Goal: Task Accomplishment & Management: Use online tool/utility

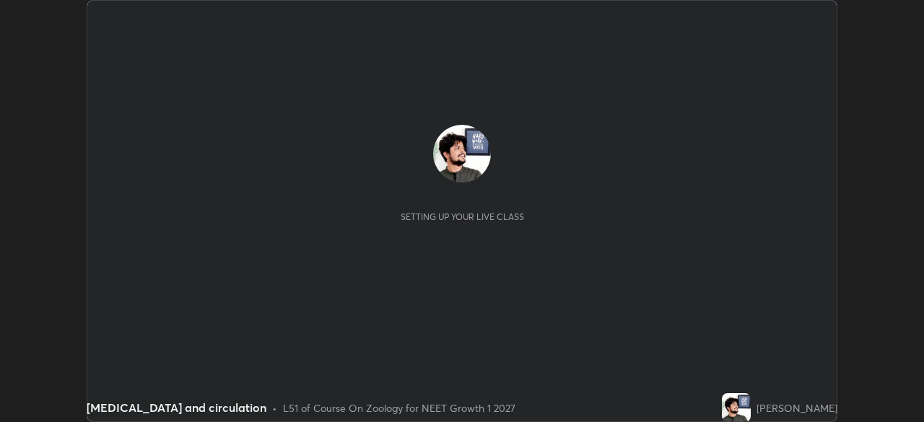
scroll to position [422, 923]
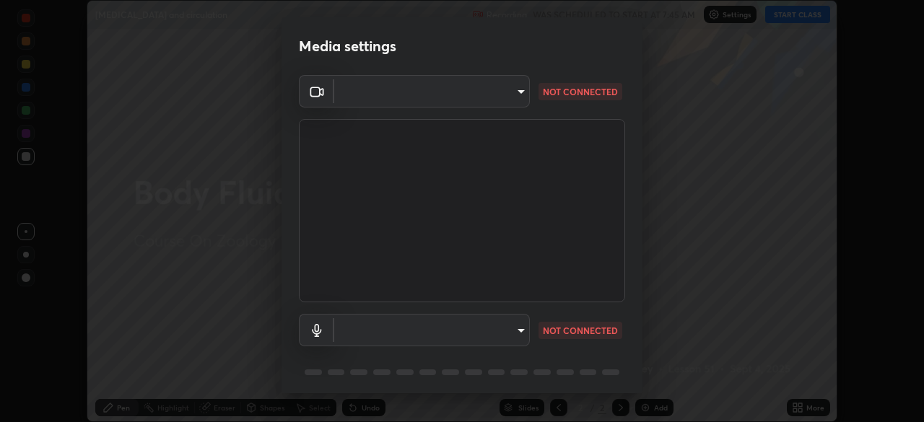
type input "150ce54b6659d6facffdc1d488e586a8afcf012d443804c7c5fd1c8fc4ffae65"
type input "default"
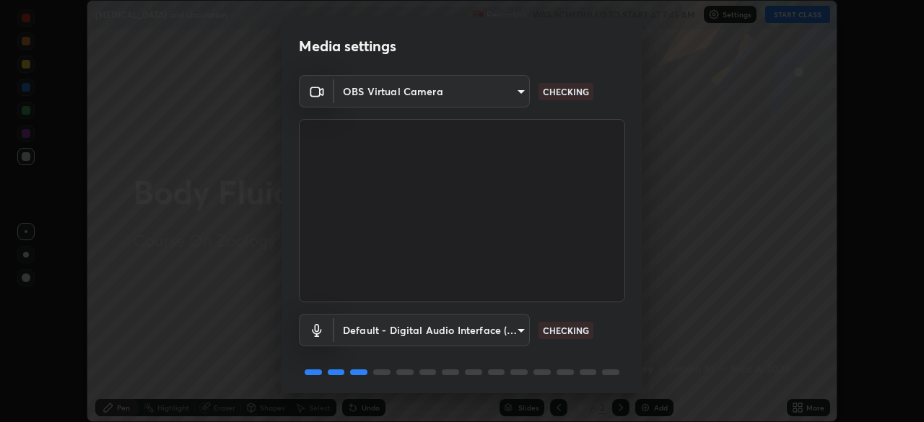
scroll to position [51, 0]
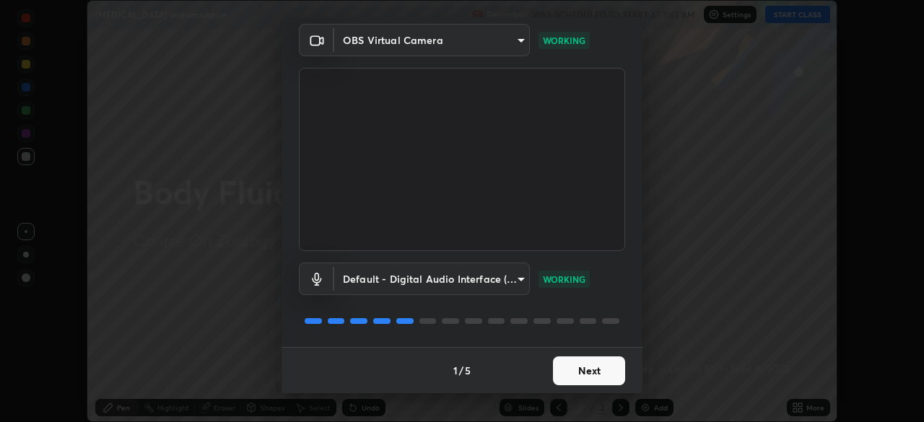
click at [577, 376] on button "Next" at bounding box center [589, 371] width 72 height 29
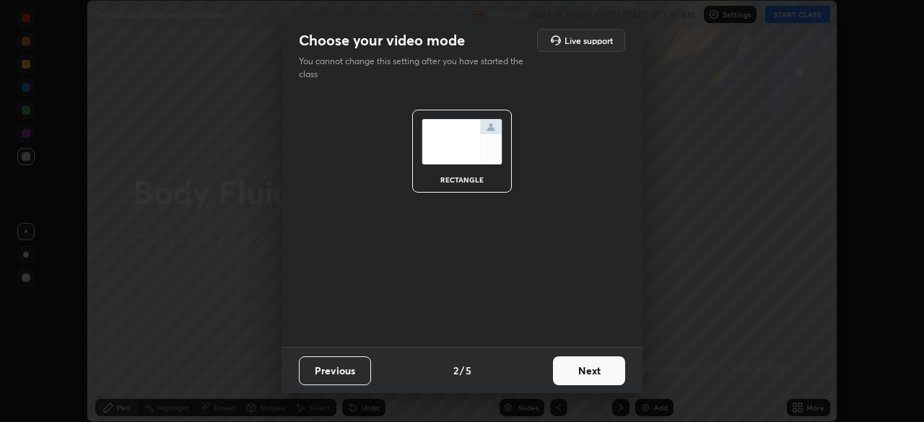
click at [577, 376] on button "Next" at bounding box center [589, 371] width 72 height 29
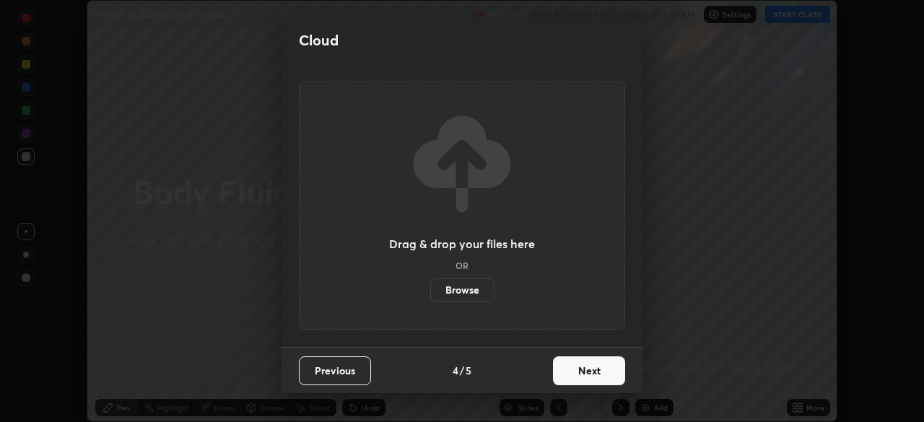
click at [575, 374] on button "Next" at bounding box center [589, 371] width 72 height 29
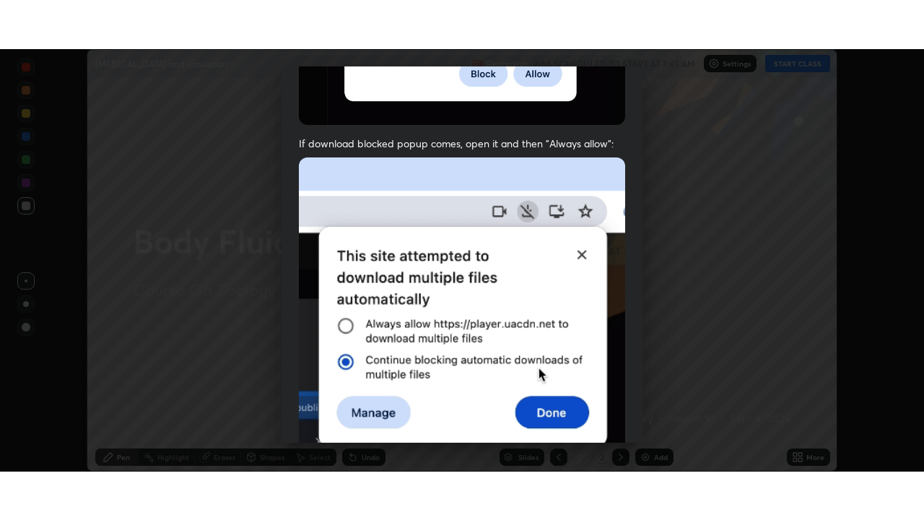
scroll to position [346, 0]
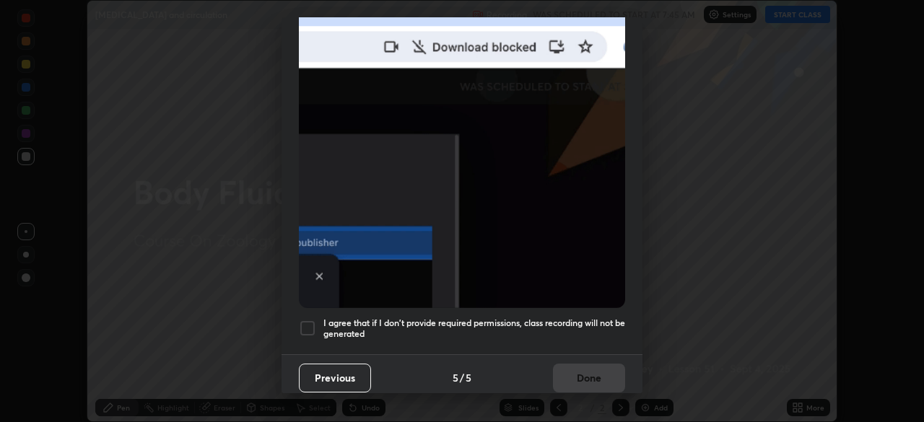
click at [305, 322] on div at bounding box center [307, 328] width 17 height 17
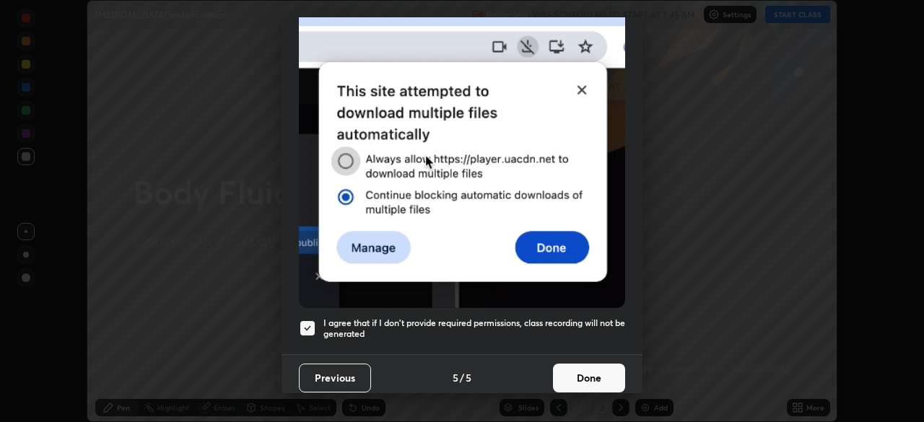
click at [574, 366] on button "Done" at bounding box center [589, 378] width 72 height 29
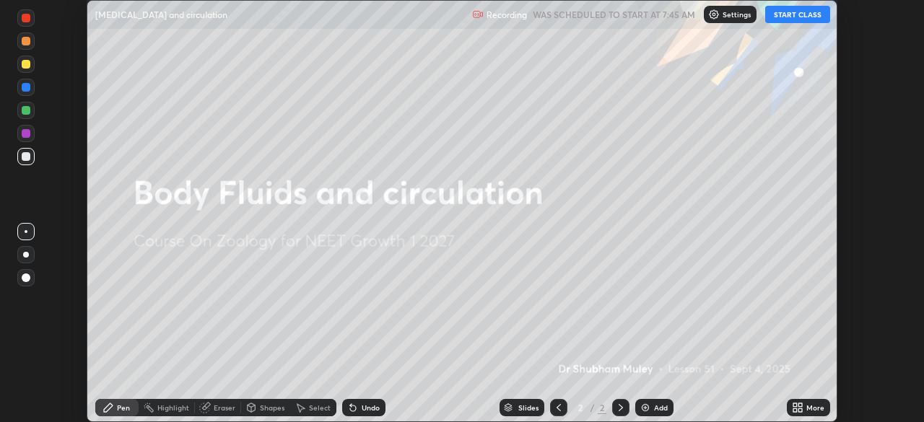
click at [790, 11] on button "START CLASS" at bounding box center [797, 14] width 65 height 17
click at [795, 405] on icon at bounding box center [795, 405] width 4 height 4
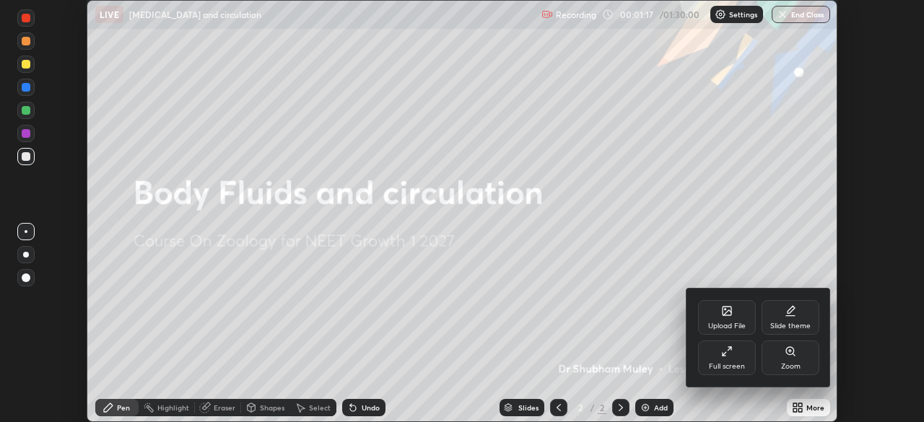
click at [732, 313] on icon at bounding box center [727, 311] width 12 height 12
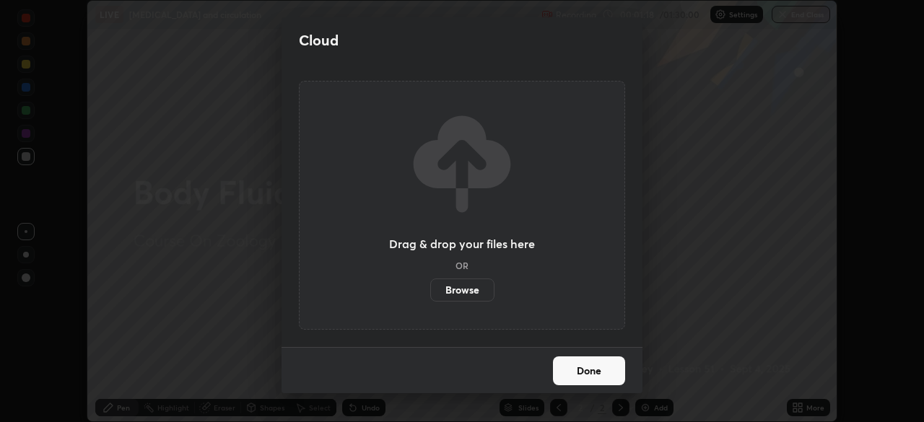
click at [471, 282] on label "Browse" at bounding box center [462, 290] width 64 height 23
click at [430, 282] on input "Browse" at bounding box center [430, 290] width 0 height 23
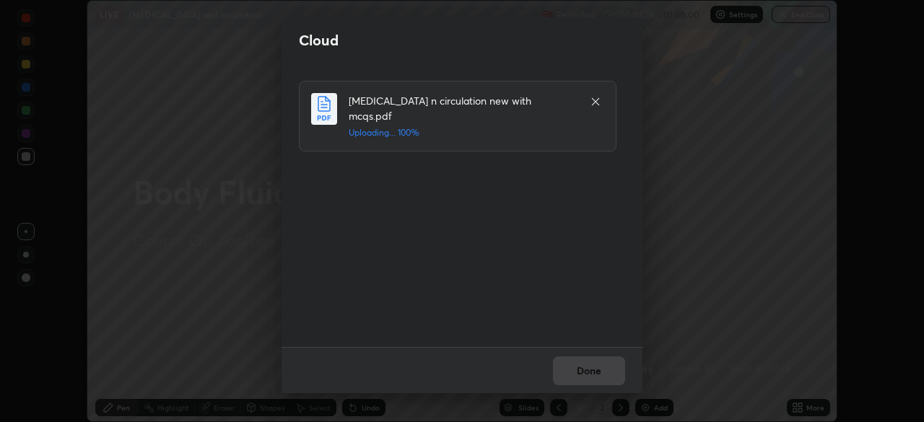
click at [598, 367] on div "Done" at bounding box center [462, 370] width 361 height 46
click at [595, 370] on div "Done" at bounding box center [462, 370] width 361 height 46
click at [595, 370] on button "Done" at bounding box center [589, 371] width 72 height 29
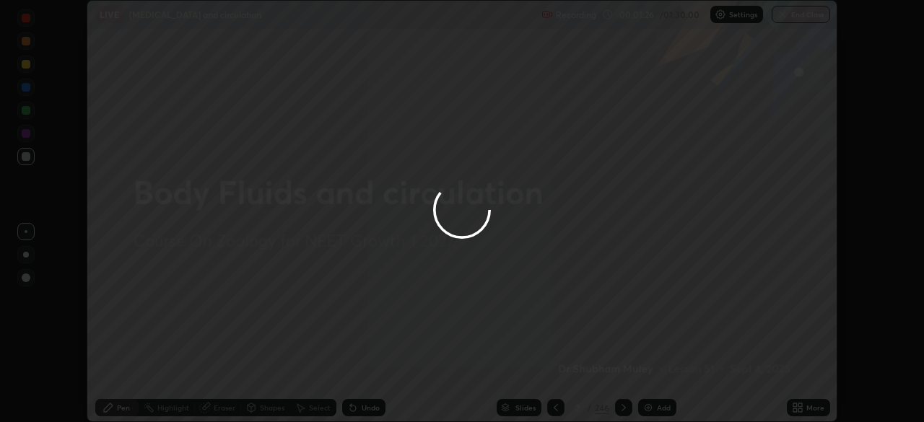
click at [595, 370] on button "Done" at bounding box center [589, 371] width 72 height 29
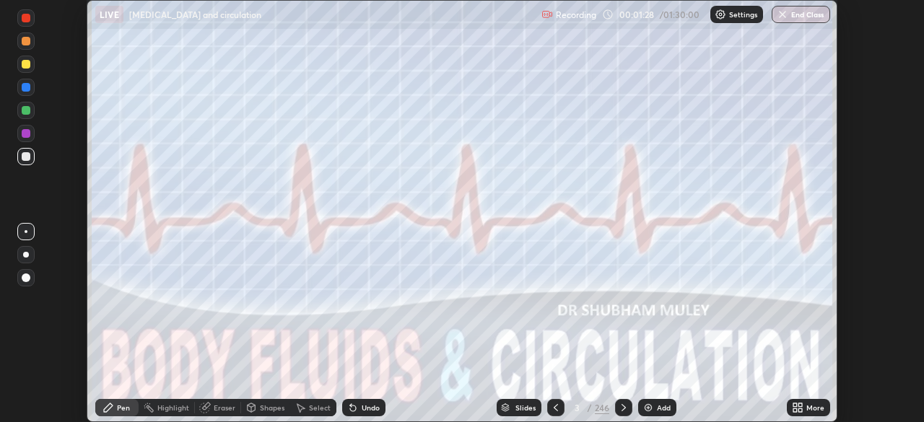
click at [795, 409] on icon at bounding box center [795, 411] width 4 height 4
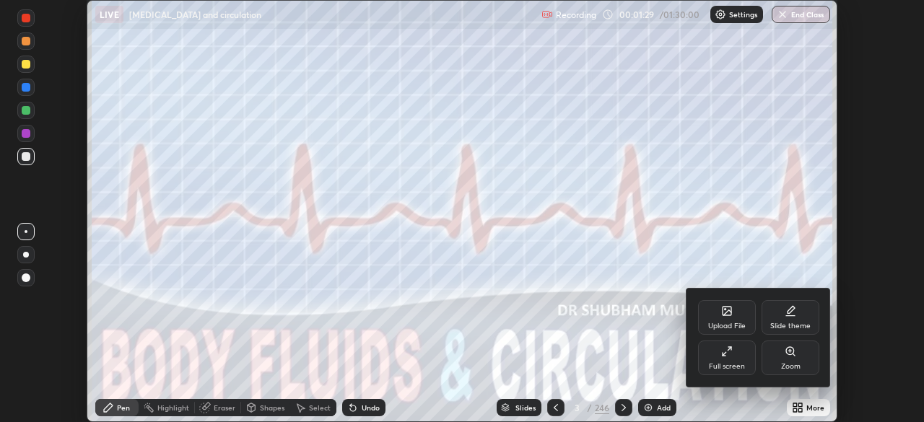
click at [729, 363] on div "Full screen" at bounding box center [727, 366] width 36 height 7
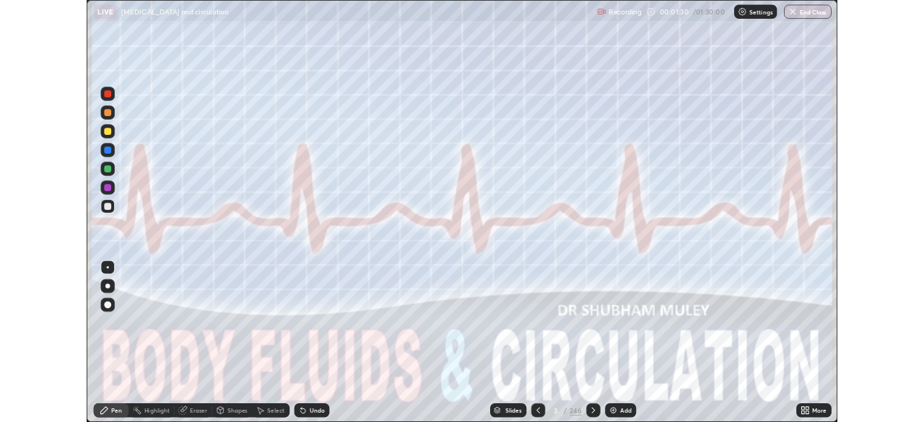
scroll to position [520, 924]
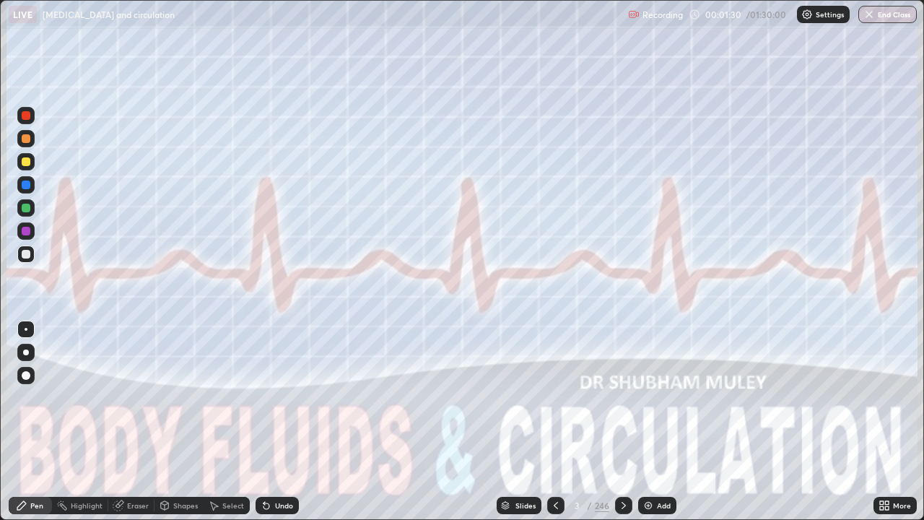
click at [886, 422] on icon at bounding box center [887, 503] width 4 height 4
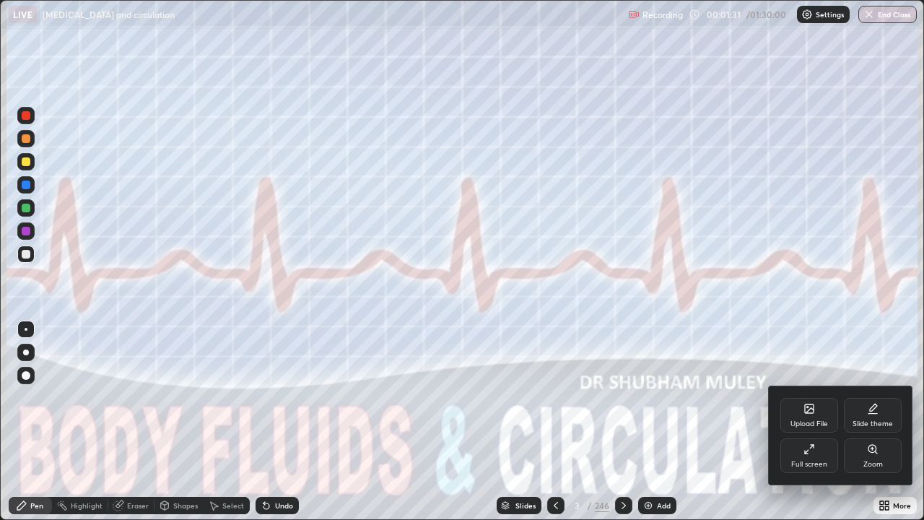
click at [810, 422] on div "Full screen" at bounding box center [809, 455] width 58 height 35
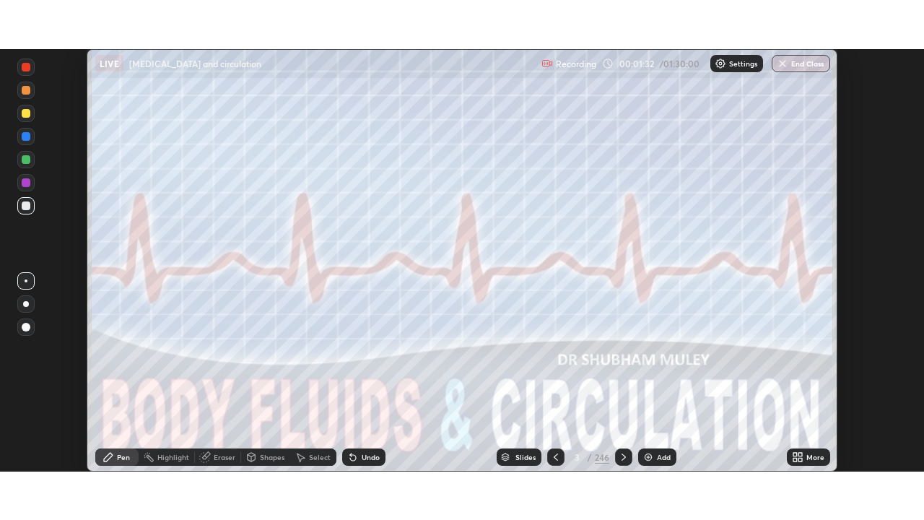
scroll to position [71757, 71256]
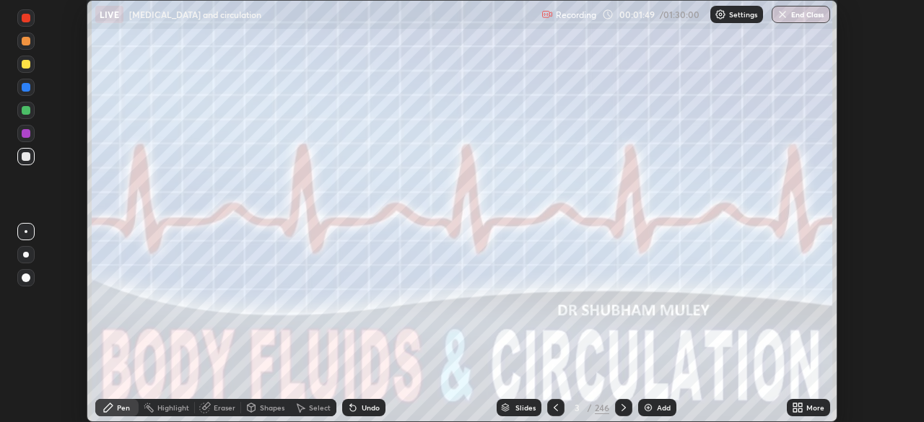
click at [800, 405] on icon at bounding box center [800, 405] width 4 height 4
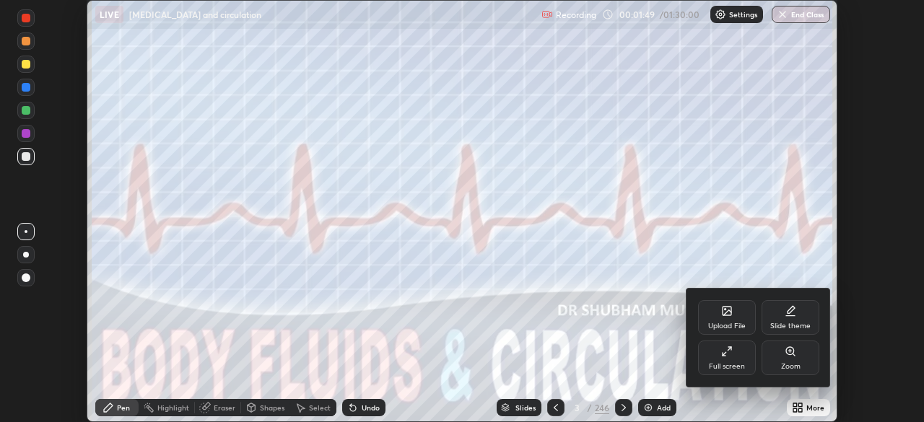
click at [736, 364] on div "Full screen" at bounding box center [727, 366] width 36 height 7
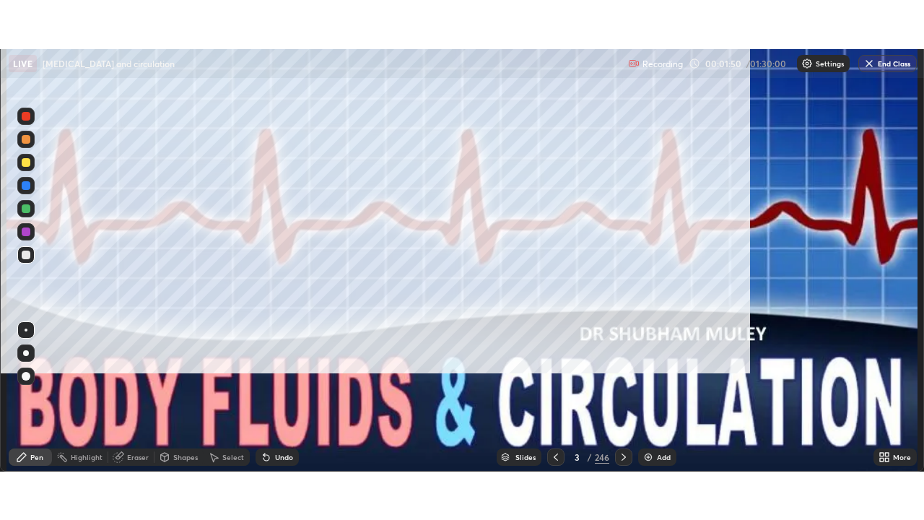
scroll to position [520, 924]
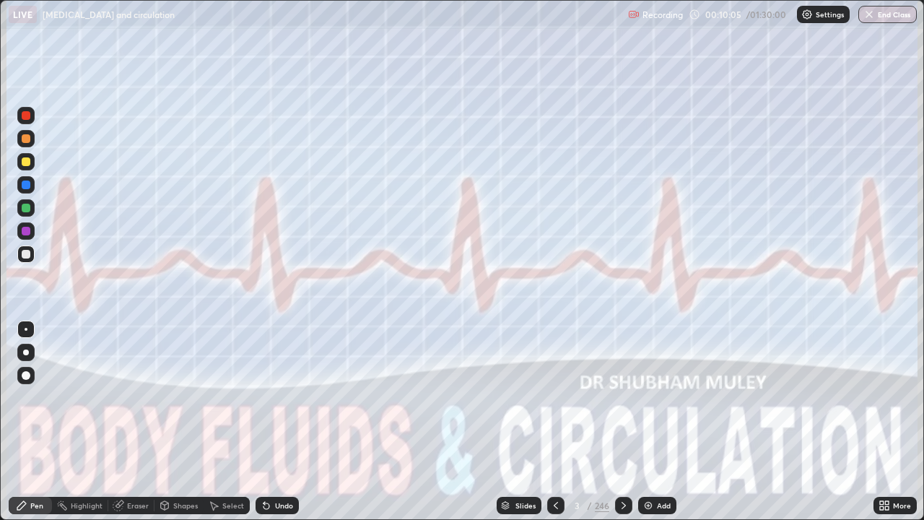
click at [622, 422] on icon at bounding box center [624, 505] width 12 height 12
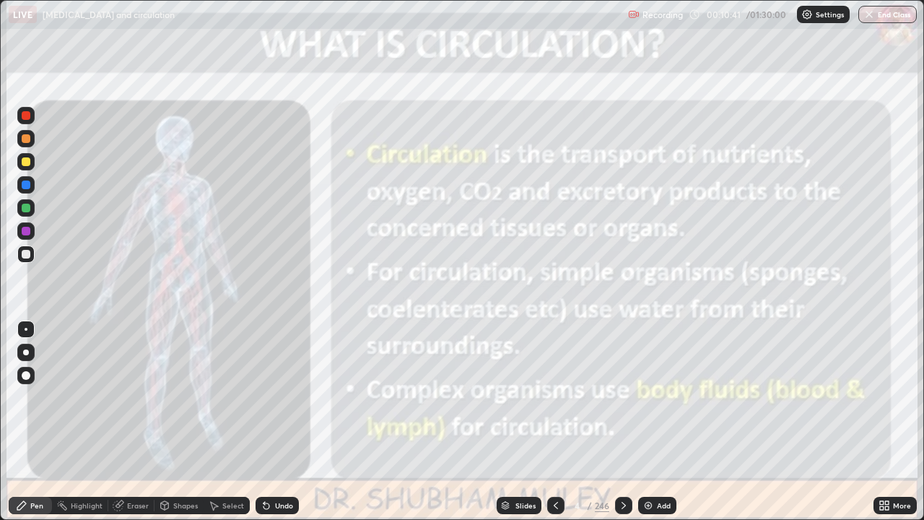
click at [622, 422] on div at bounding box center [623, 505] width 17 height 17
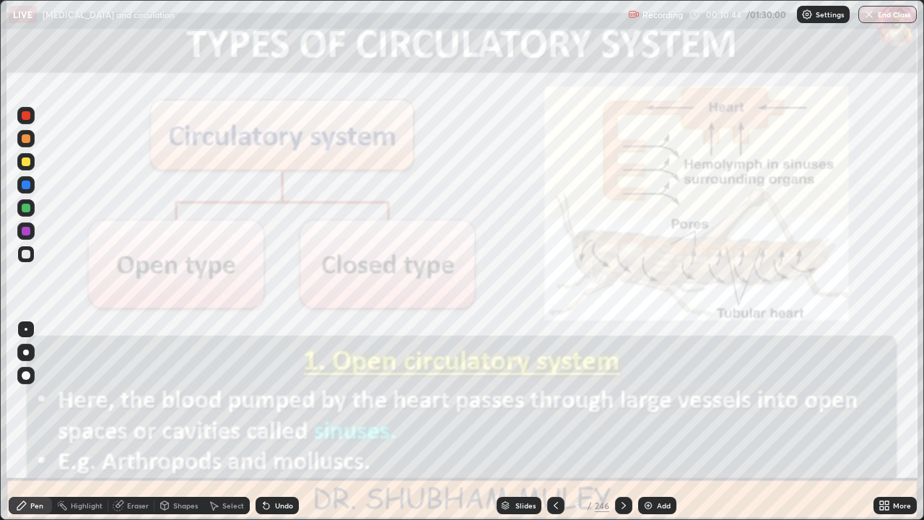
click at [647, 422] on img at bounding box center [648, 505] width 12 height 12
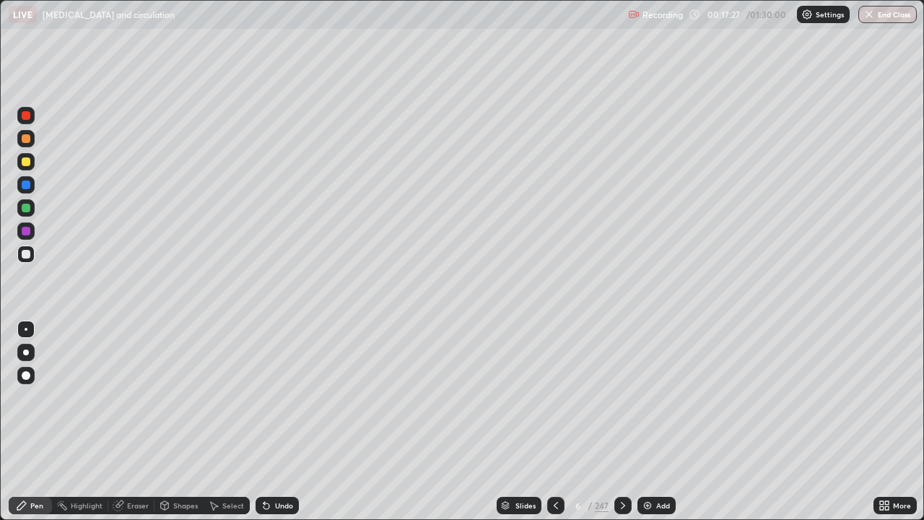
click at [554, 422] on div at bounding box center [555, 505] width 17 height 17
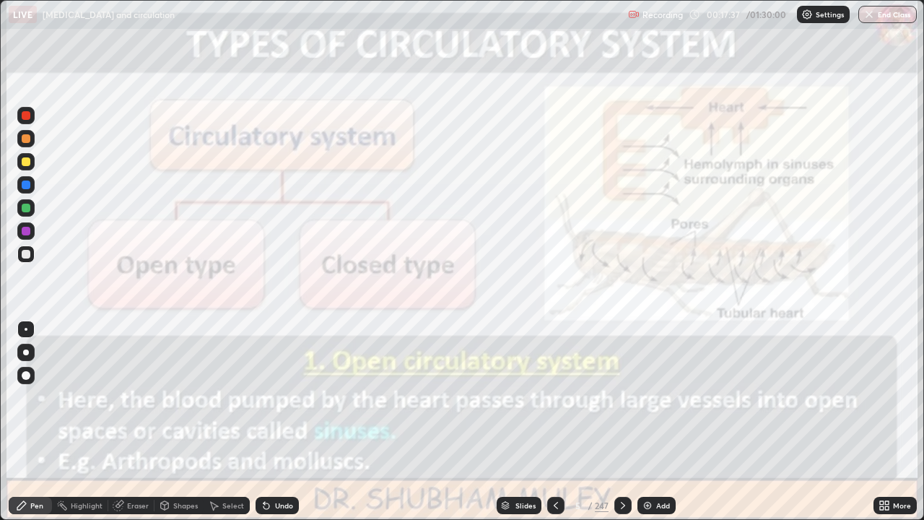
click at [26, 116] on div at bounding box center [26, 115] width 9 height 9
click at [620, 422] on div at bounding box center [622, 505] width 17 height 17
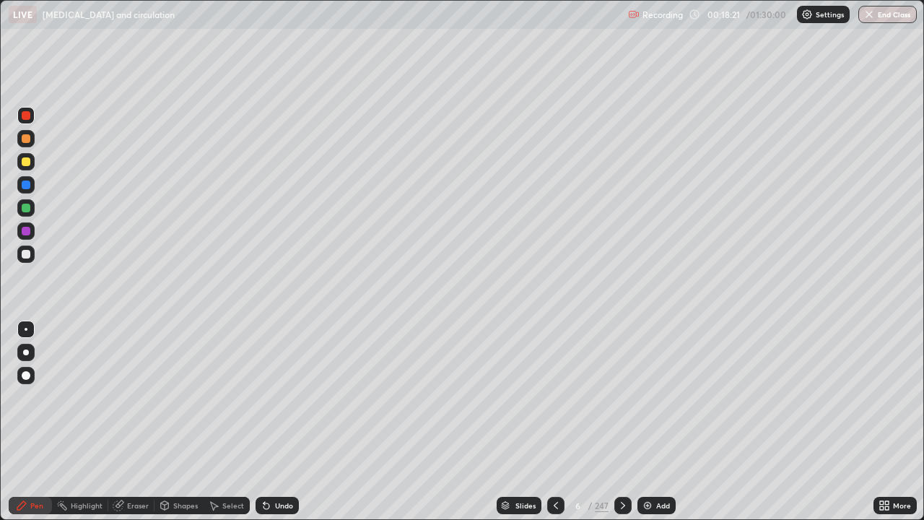
click at [625, 422] on div at bounding box center [622, 505] width 17 height 29
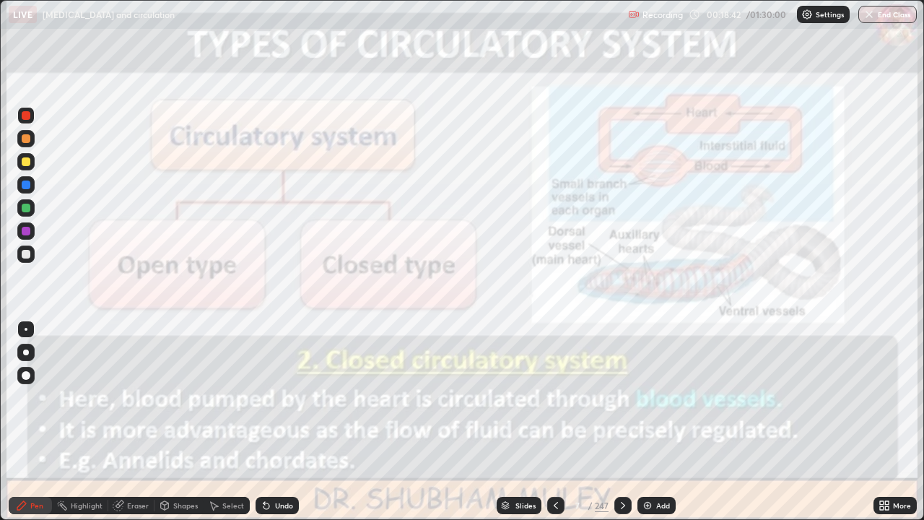
click at [618, 422] on div at bounding box center [622, 505] width 17 height 17
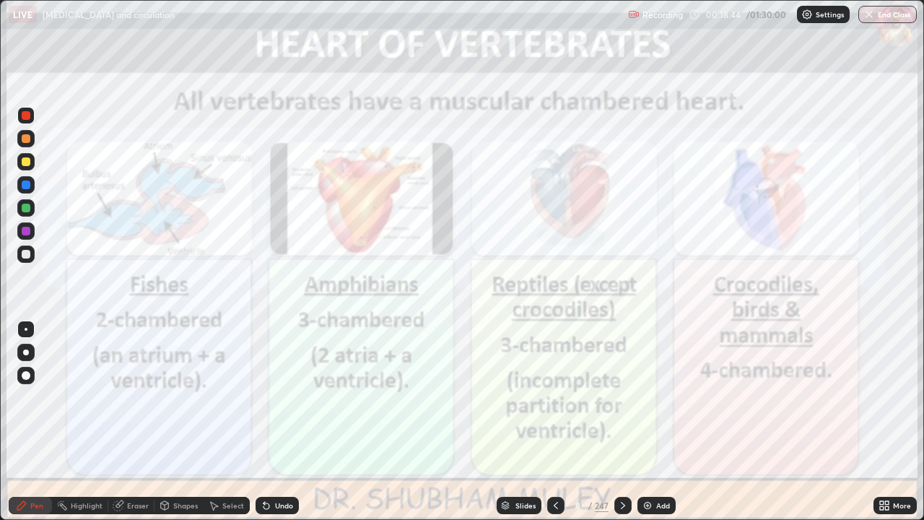
click at [554, 422] on div at bounding box center [555, 505] width 17 height 29
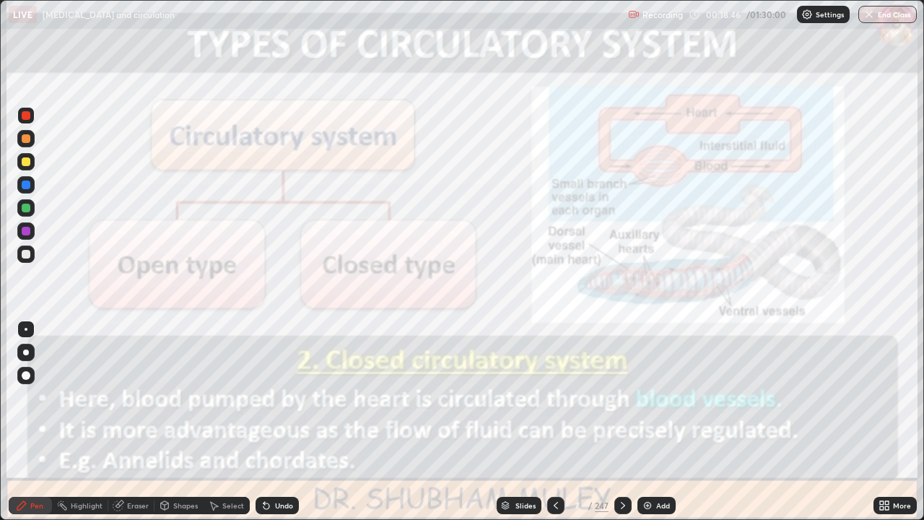
click at [553, 422] on icon at bounding box center [556, 505] width 12 height 12
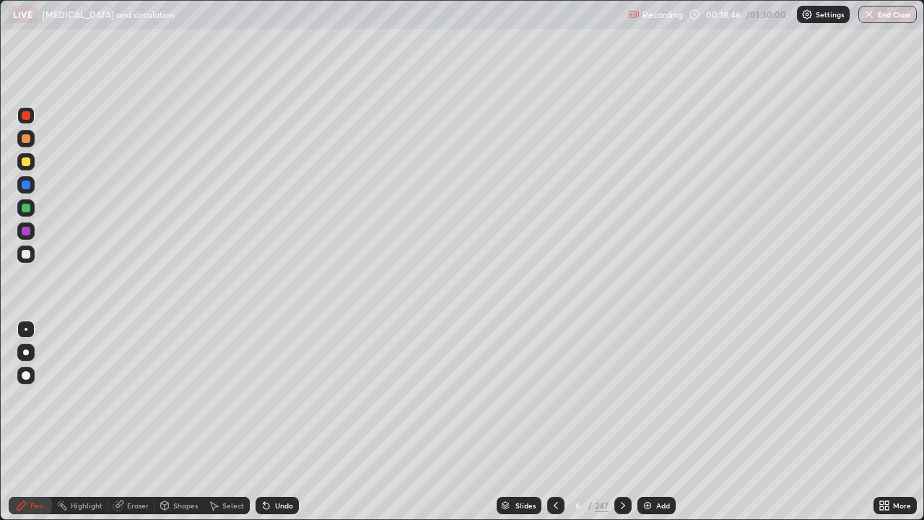
click at [551, 422] on icon at bounding box center [556, 505] width 12 height 12
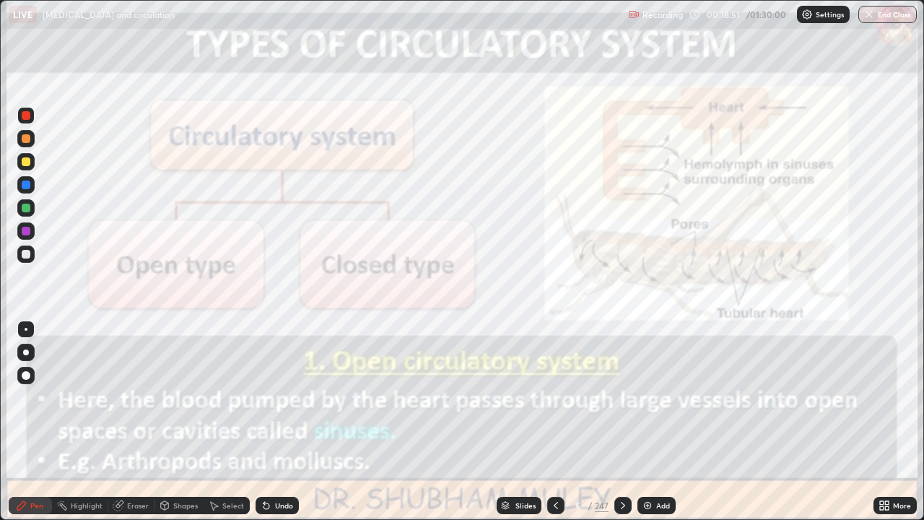
click at [128, 422] on div "Eraser" at bounding box center [138, 505] width 22 height 7
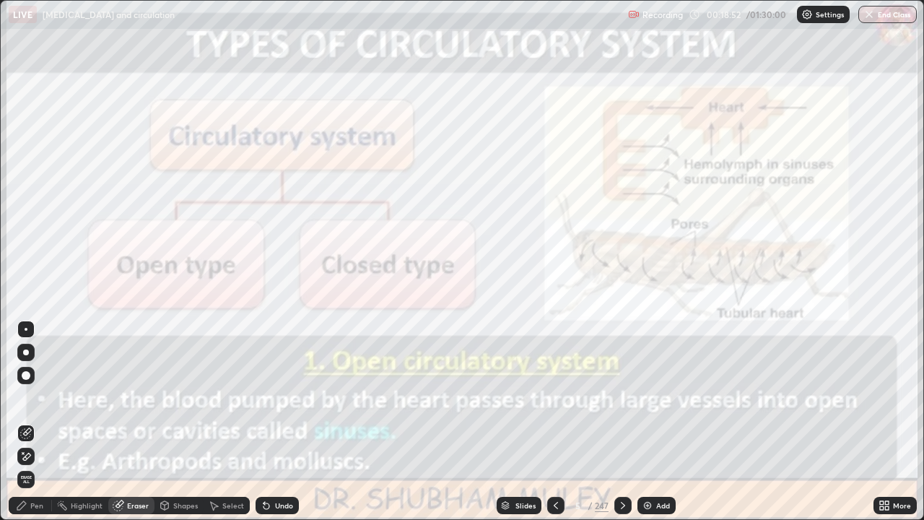
click at [25, 422] on span "Erase all" at bounding box center [26, 479] width 16 height 9
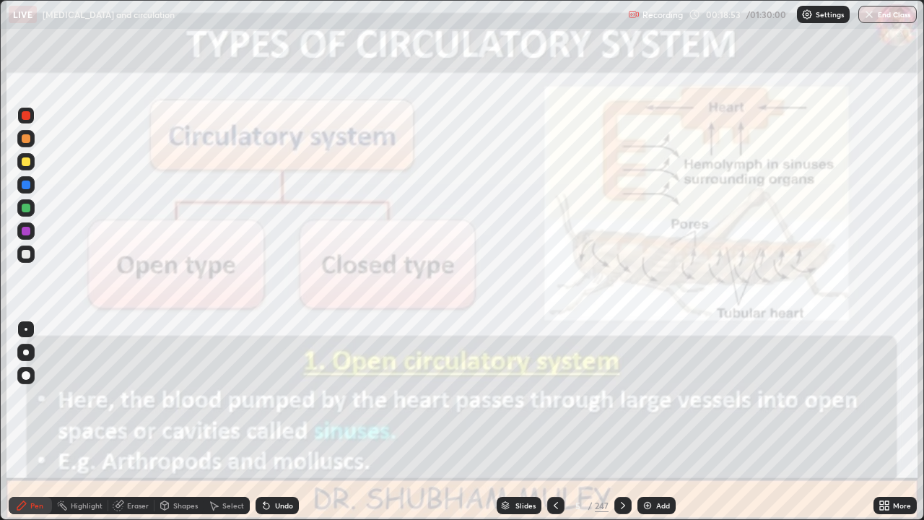
click at [554, 422] on icon at bounding box center [556, 505] width 4 height 7
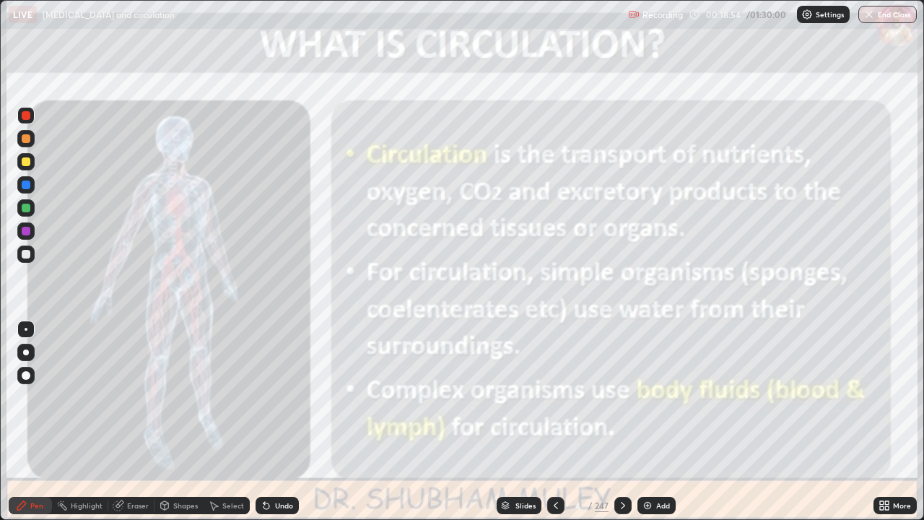
click at [554, 422] on icon at bounding box center [556, 505] width 12 height 12
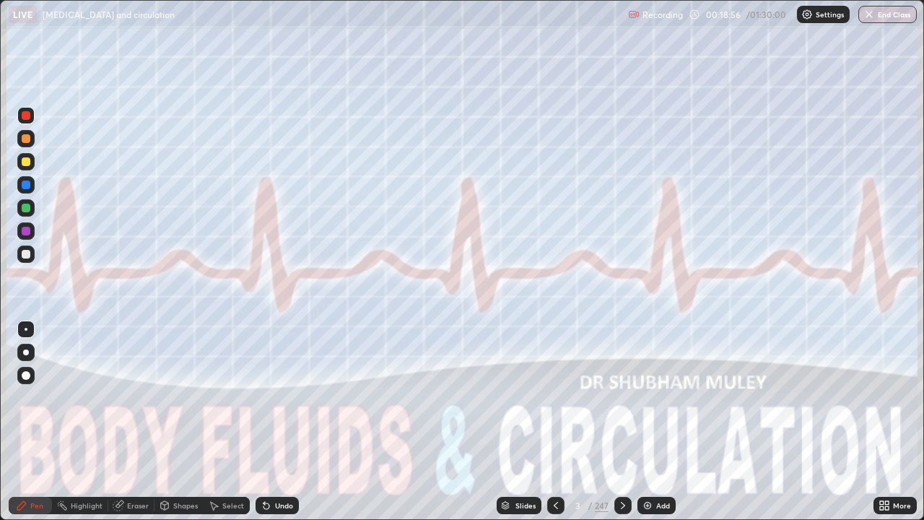
click at [658, 422] on div "Add" at bounding box center [663, 505] width 14 height 7
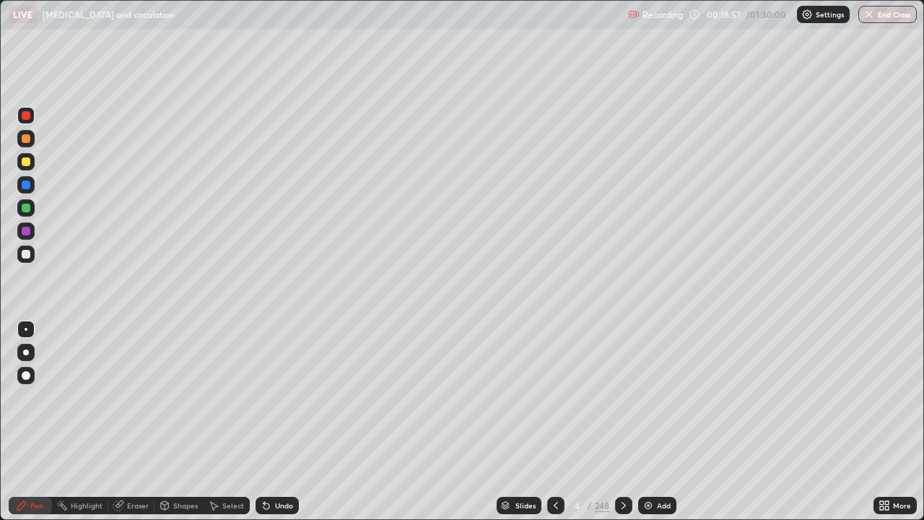
click at [34, 379] on div at bounding box center [25, 375] width 17 height 17
click at [26, 255] on div at bounding box center [26, 254] width 9 height 9
click at [182, 422] on div "Shapes" at bounding box center [185, 505] width 25 height 7
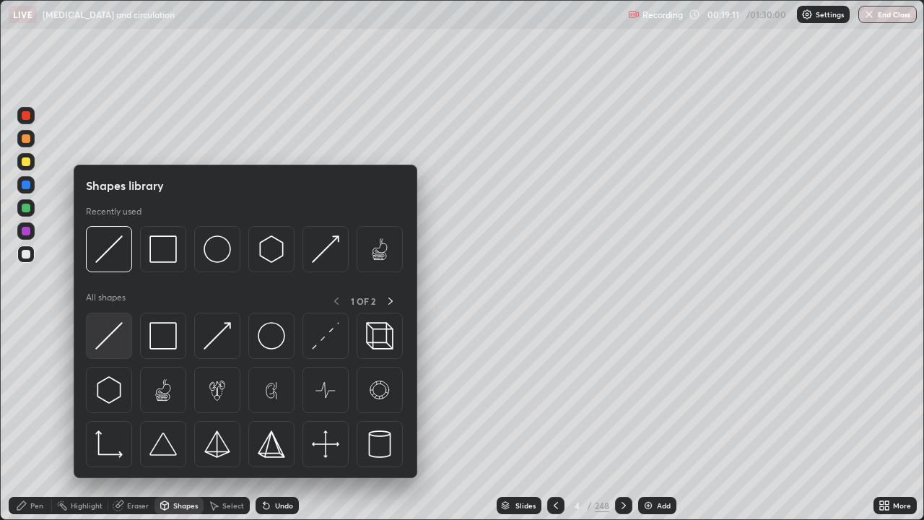
click at [121, 338] on img at bounding box center [108, 335] width 27 height 27
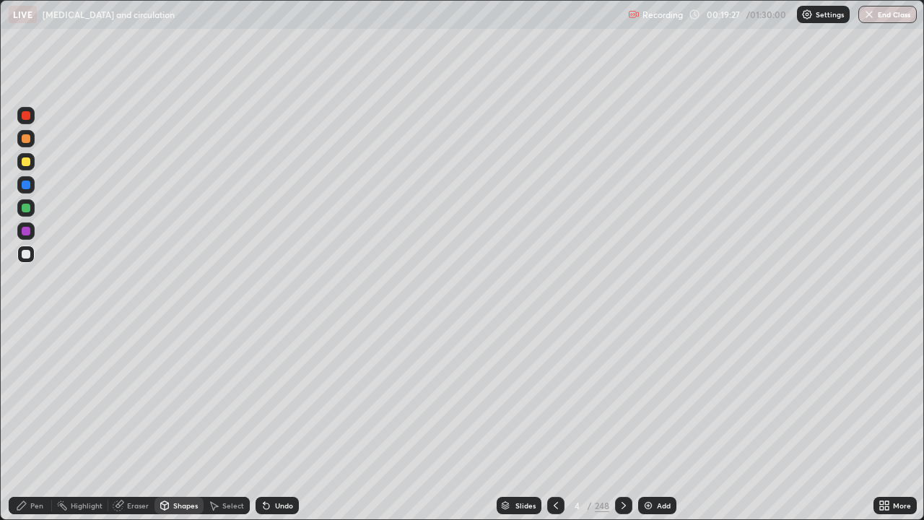
click at [42, 422] on div "Pen" at bounding box center [30, 505] width 43 height 17
click at [27, 162] on div at bounding box center [26, 161] width 9 height 9
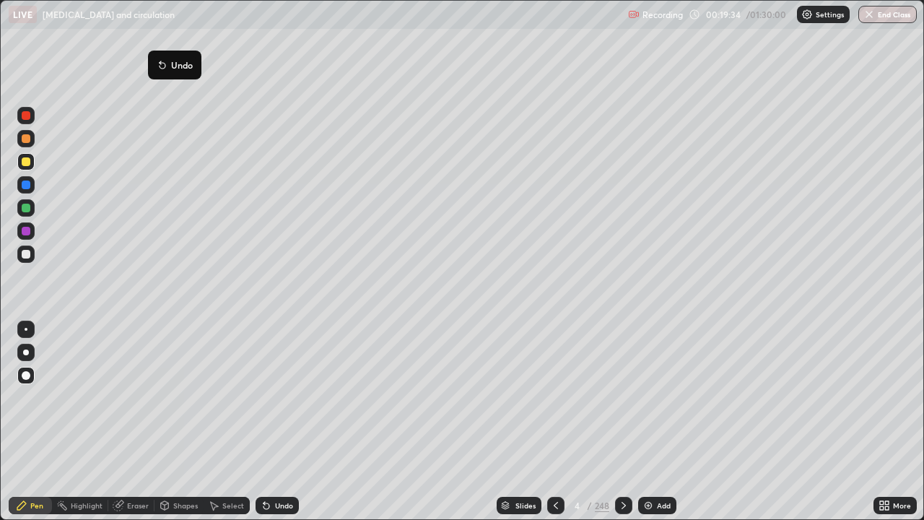
click at [228, 422] on div "Select" at bounding box center [233, 505] width 22 height 7
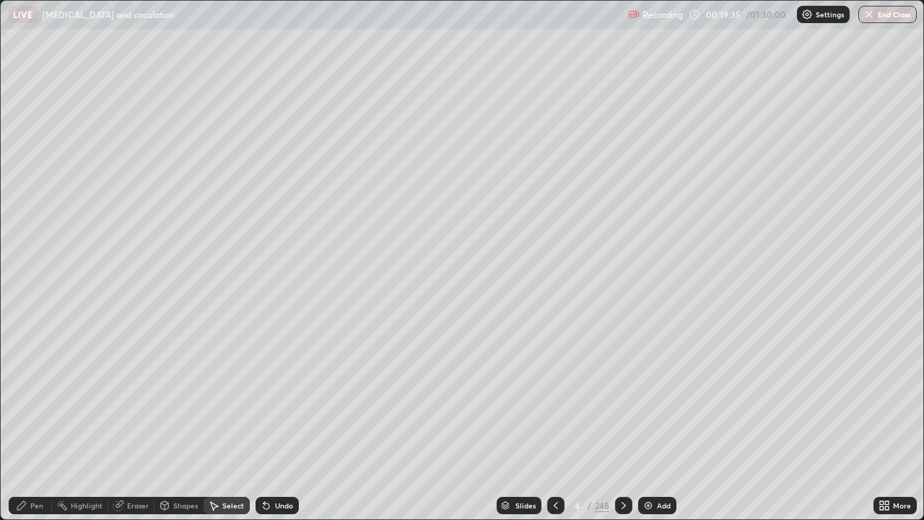
click at [264, 422] on icon at bounding box center [266, 506] width 6 height 6
click at [271, 422] on div "Undo" at bounding box center [277, 505] width 43 height 17
click at [33, 422] on div "Pen" at bounding box center [30, 505] width 43 height 17
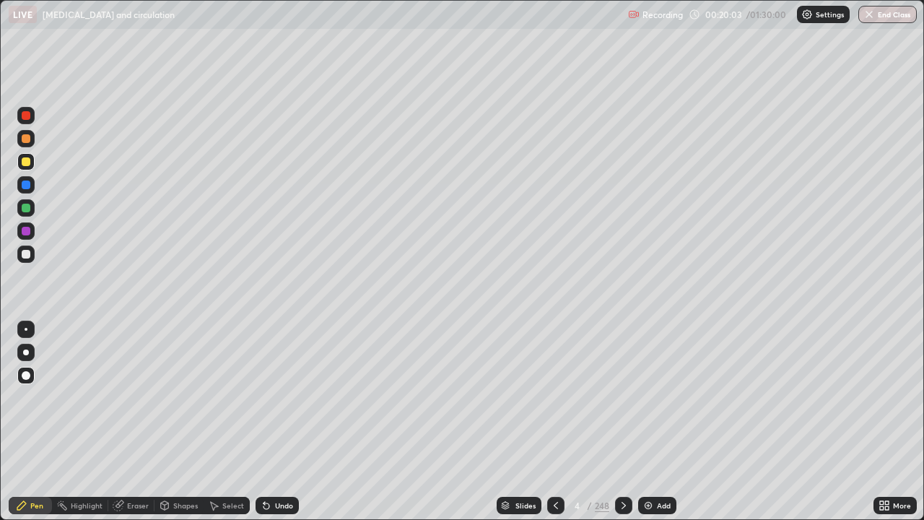
click at [556, 422] on icon at bounding box center [556, 505] width 12 height 12
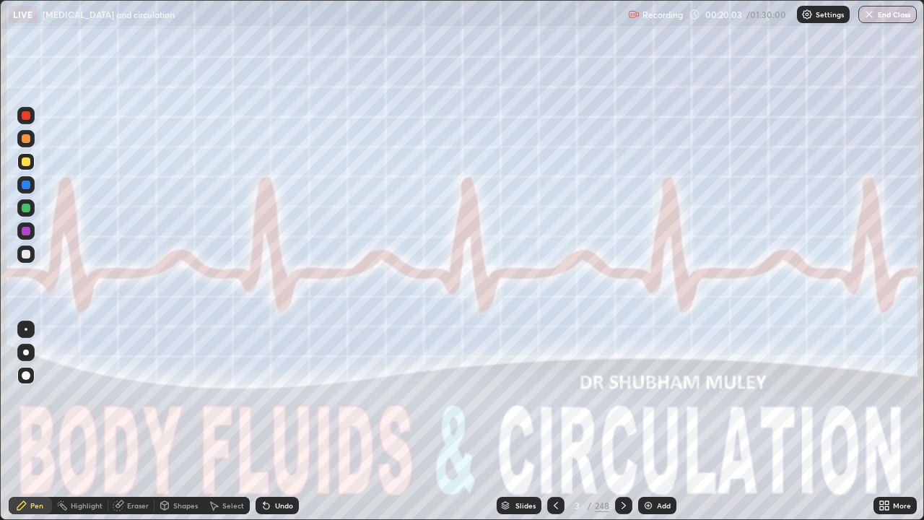
click at [554, 422] on icon at bounding box center [556, 505] width 12 height 12
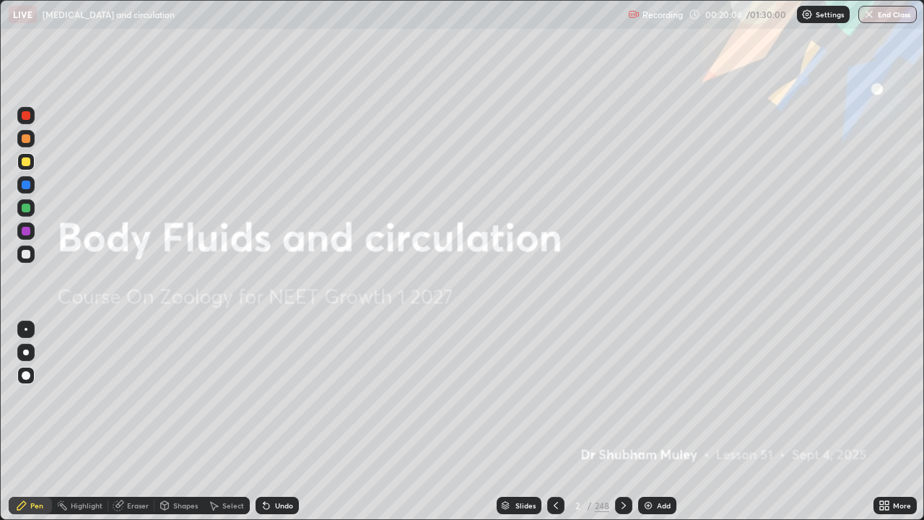
click at [622, 422] on icon at bounding box center [624, 505] width 12 height 12
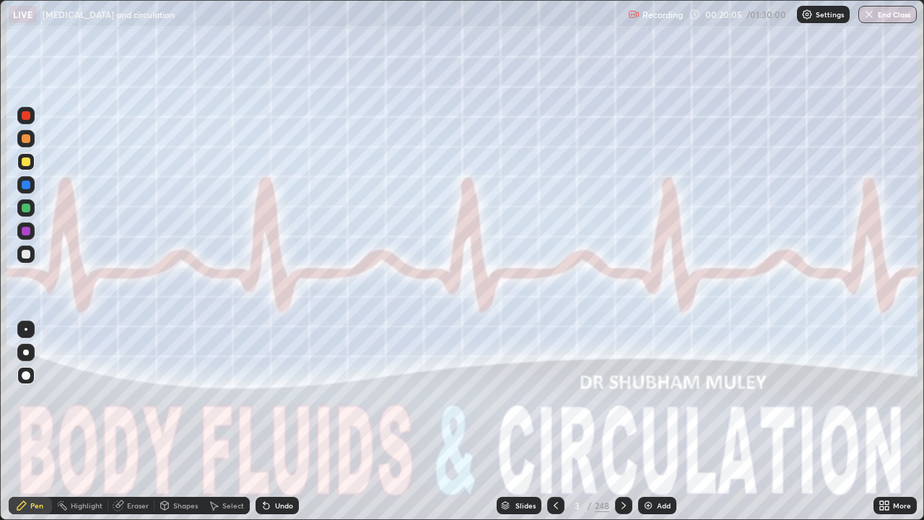
click at [622, 422] on icon at bounding box center [624, 505] width 12 height 12
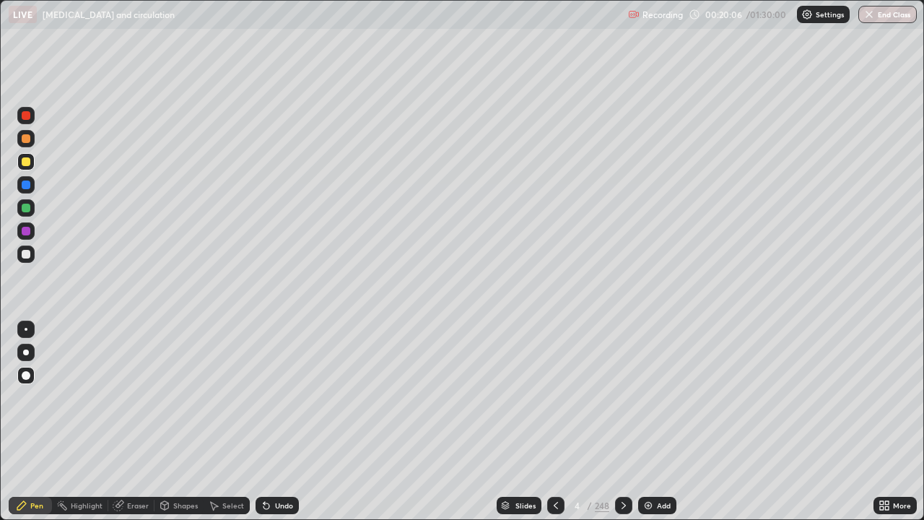
click at [624, 422] on icon at bounding box center [624, 505] width 12 height 12
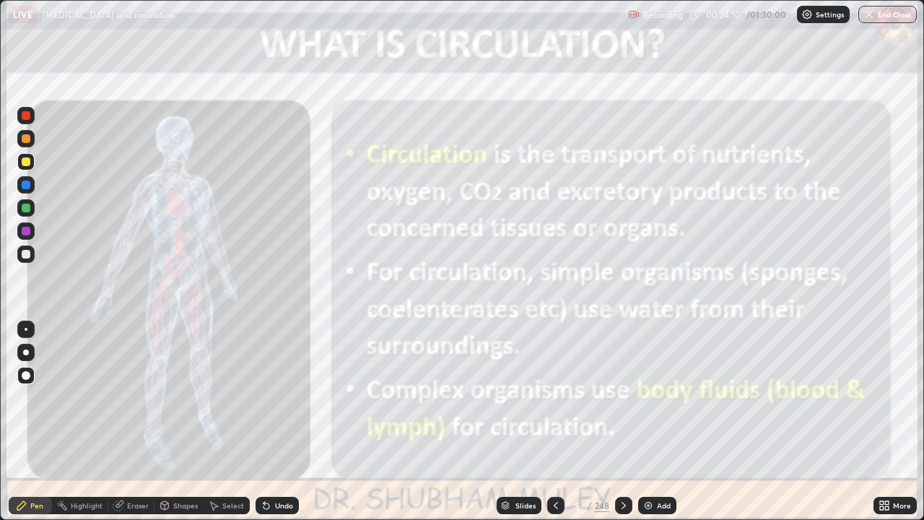
click at [552, 422] on icon at bounding box center [556, 505] width 12 height 12
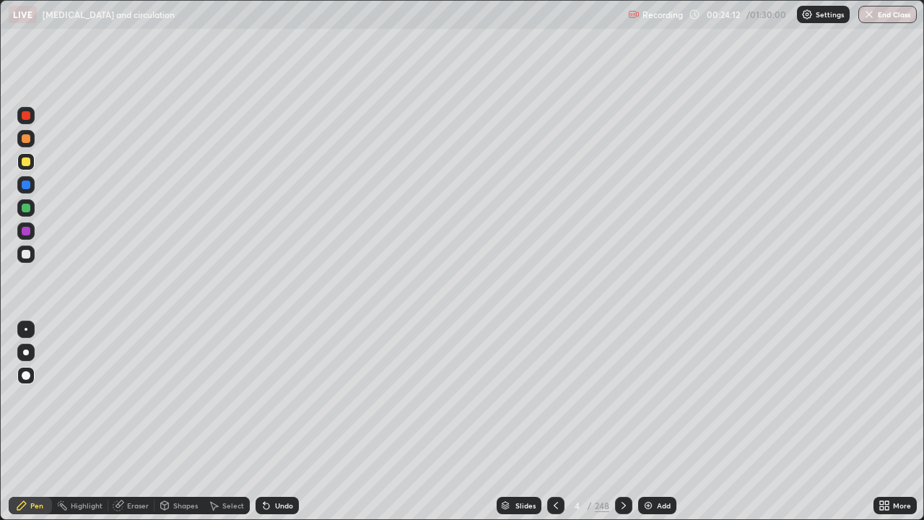
click at [22, 165] on div at bounding box center [25, 161] width 17 height 17
click at [26, 161] on div at bounding box center [26, 161] width 9 height 9
click at [37, 224] on div at bounding box center [25, 230] width 23 height 23
click at [266, 422] on icon at bounding box center [266, 506] width 6 height 6
click at [269, 422] on div "Undo" at bounding box center [277, 505] width 43 height 17
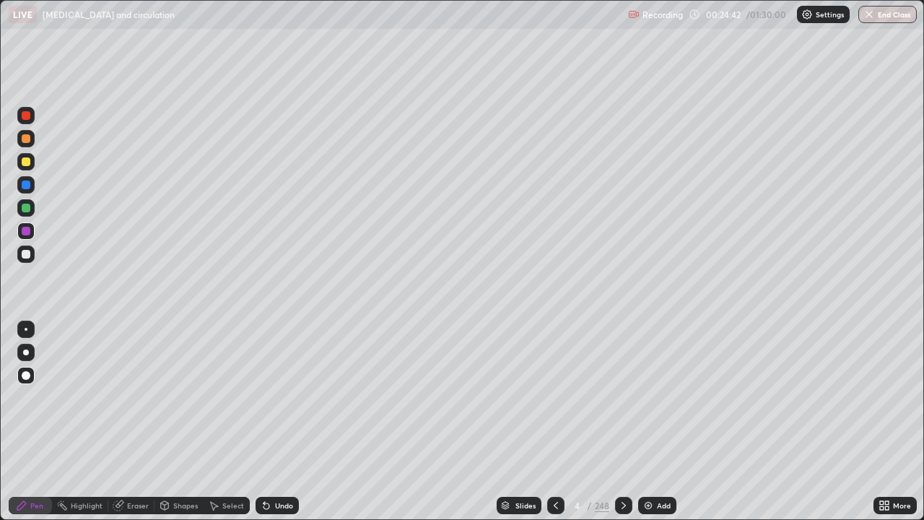
click at [25, 159] on div at bounding box center [26, 161] width 9 height 9
click at [26, 162] on div at bounding box center [26, 161] width 9 height 9
click at [26, 139] on div at bounding box center [26, 138] width 9 height 9
click at [27, 258] on div at bounding box center [26, 254] width 9 height 9
click at [25, 134] on div at bounding box center [26, 138] width 9 height 9
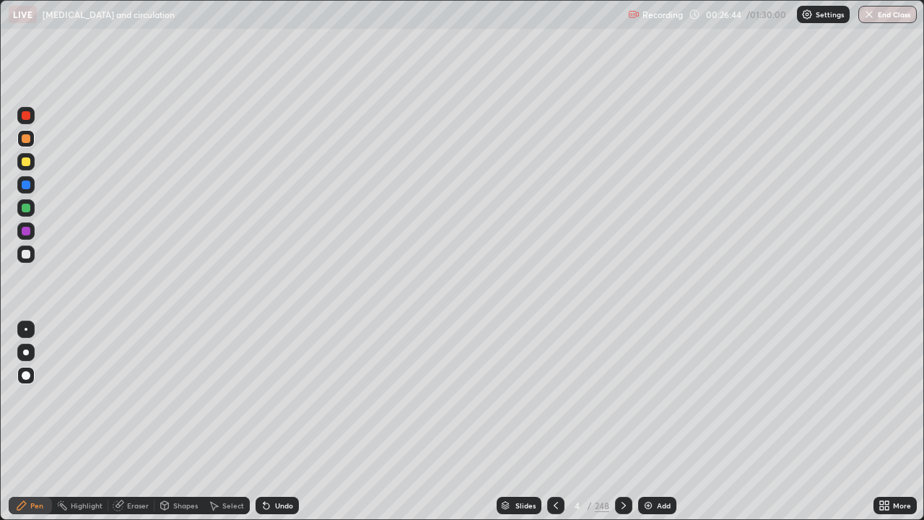
click at [29, 163] on div at bounding box center [26, 161] width 9 height 9
click at [30, 186] on div at bounding box center [26, 184] width 9 height 9
click at [29, 211] on div at bounding box center [25, 207] width 17 height 17
click at [27, 253] on div at bounding box center [26, 254] width 9 height 9
click at [27, 137] on div at bounding box center [26, 138] width 9 height 9
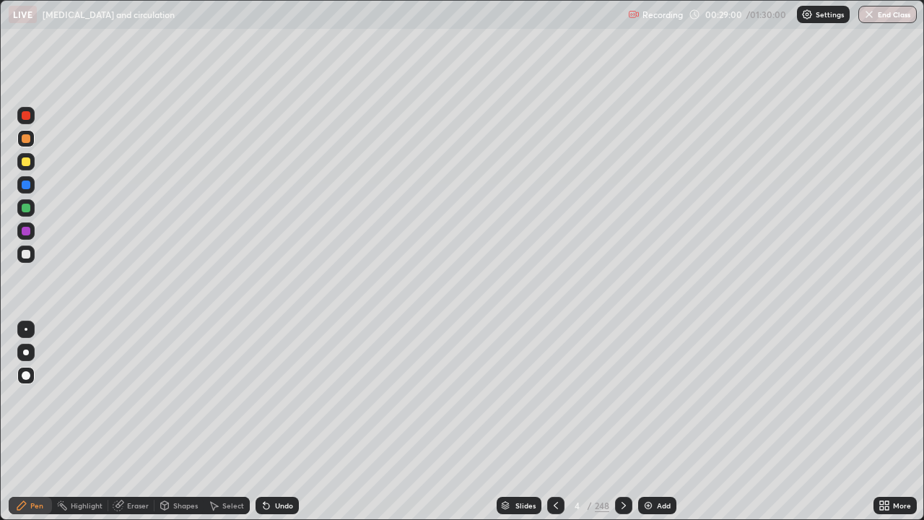
click at [32, 204] on div at bounding box center [25, 207] width 17 height 17
click at [129, 422] on div "Eraser" at bounding box center [138, 505] width 22 height 7
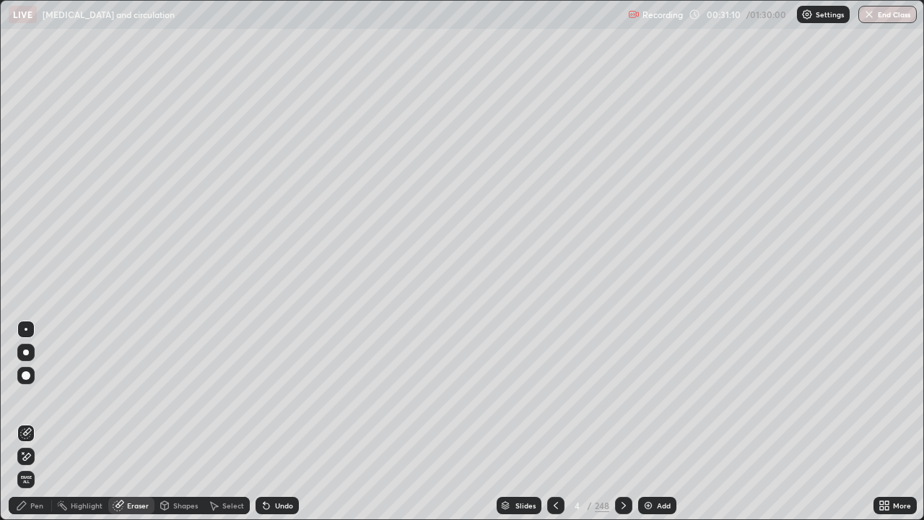
click at [30, 422] on div "Pen" at bounding box center [36, 505] width 13 height 7
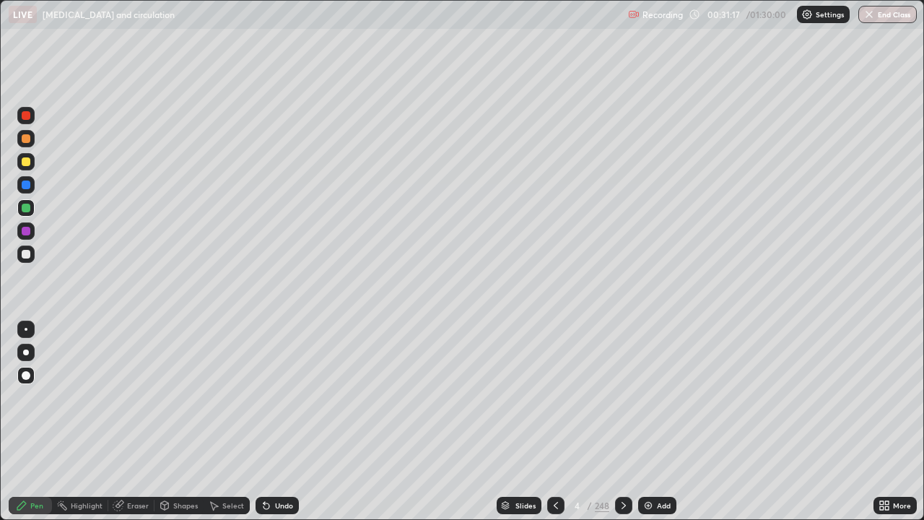
click at [27, 259] on div at bounding box center [25, 253] width 17 height 17
click at [26, 162] on div at bounding box center [26, 161] width 9 height 9
click at [35, 174] on div at bounding box center [25, 184] width 23 height 23
click at [37, 179] on div at bounding box center [25, 184] width 23 height 23
click at [26, 162] on div at bounding box center [26, 161] width 9 height 9
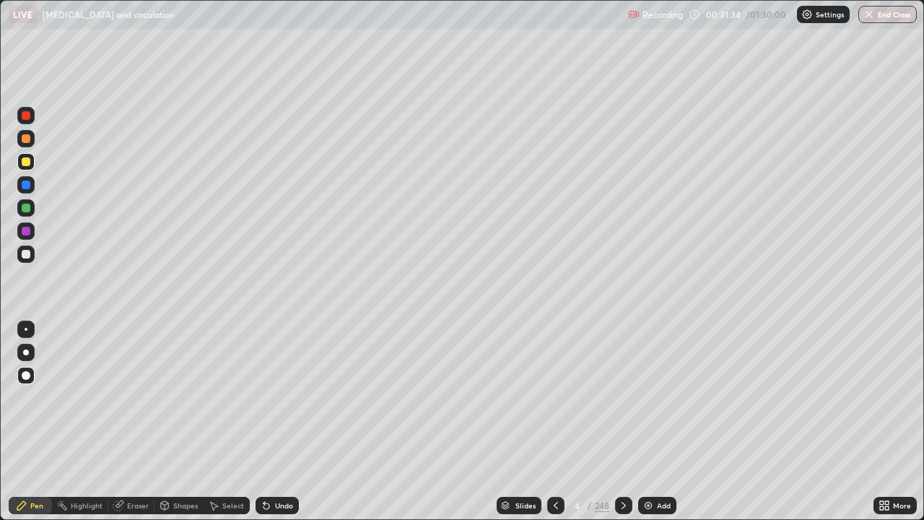
click at [36, 180] on div at bounding box center [25, 184] width 23 height 23
click at [26, 209] on div at bounding box center [26, 208] width 9 height 9
click at [25, 117] on div at bounding box center [26, 115] width 9 height 9
click at [24, 162] on div at bounding box center [26, 161] width 9 height 9
click at [22, 255] on div at bounding box center [26, 254] width 9 height 9
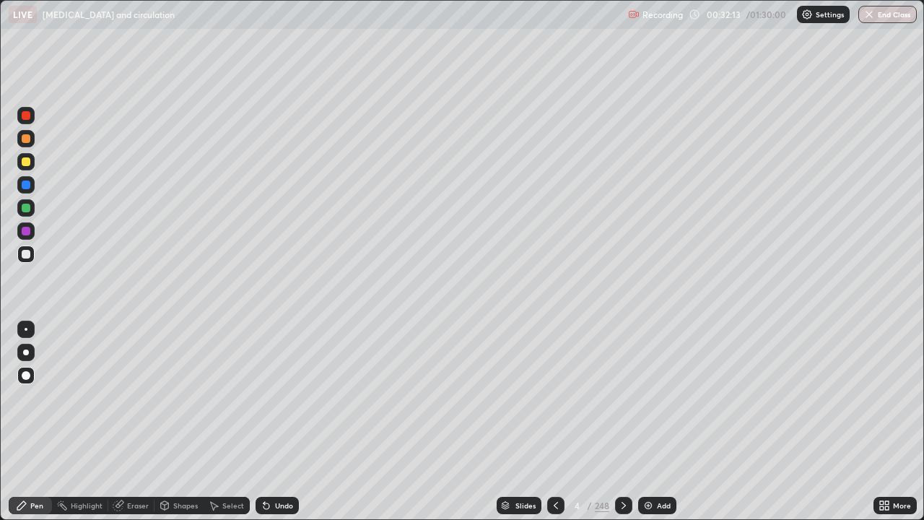
click at [124, 422] on div "Eraser" at bounding box center [131, 505] width 46 height 17
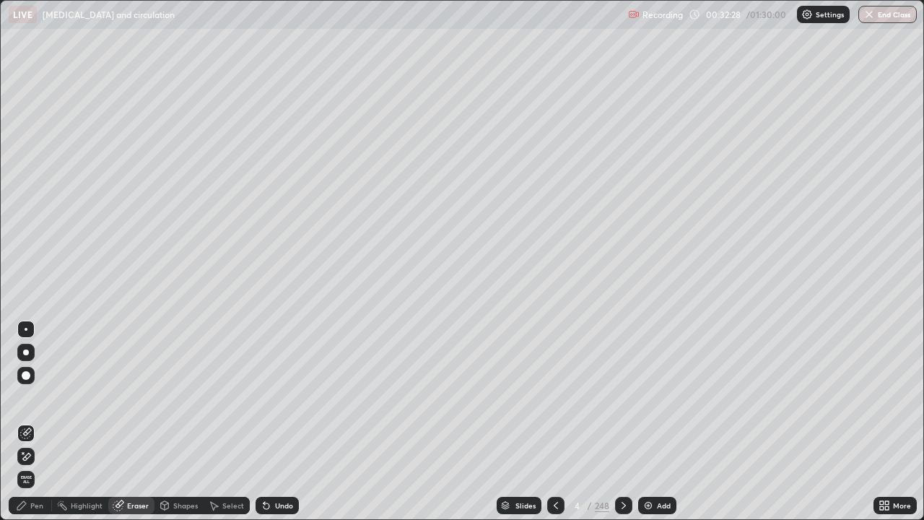
click at [45, 422] on div "Pen" at bounding box center [30, 505] width 43 height 17
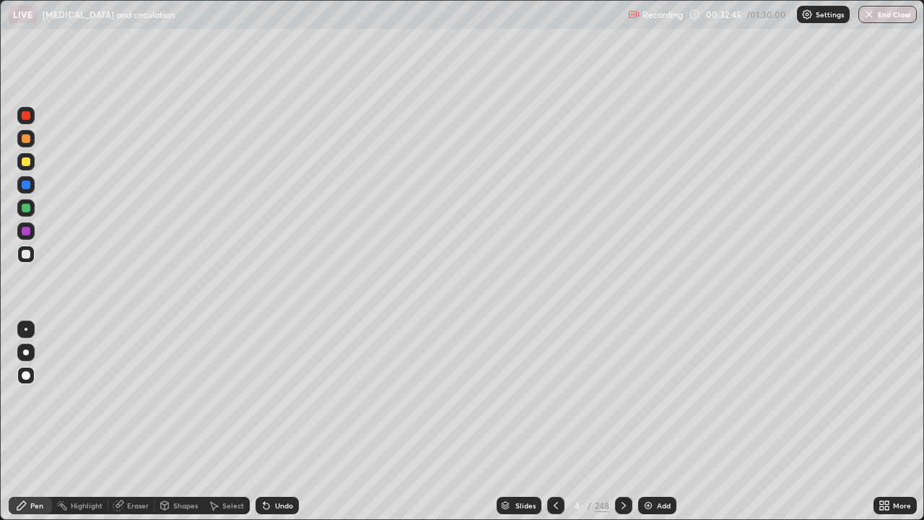
click at [26, 186] on div at bounding box center [26, 184] width 9 height 9
click at [27, 208] on div at bounding box center [26, 208] width 9 height 9
click at [554, 422] on icon at bounding box center [556, 505] width 12 height 12
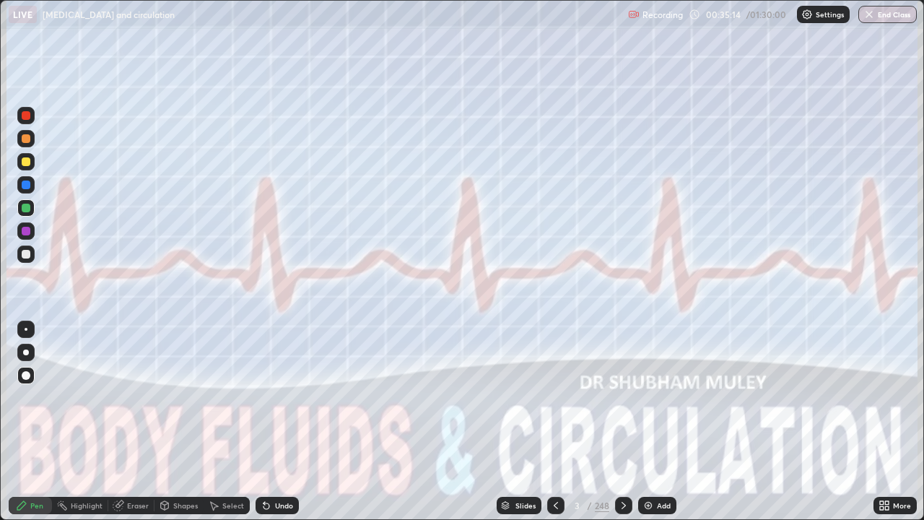
click at [623, 422] on icon at bounding box center [624, 505] width 12 height 12
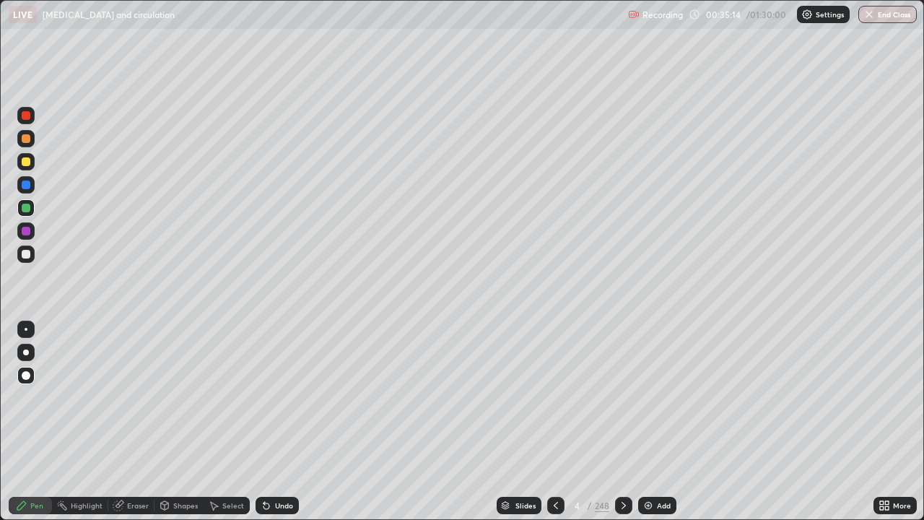
click at [623, 422] on icon at bounding box center [624, 505] width 12 height 12
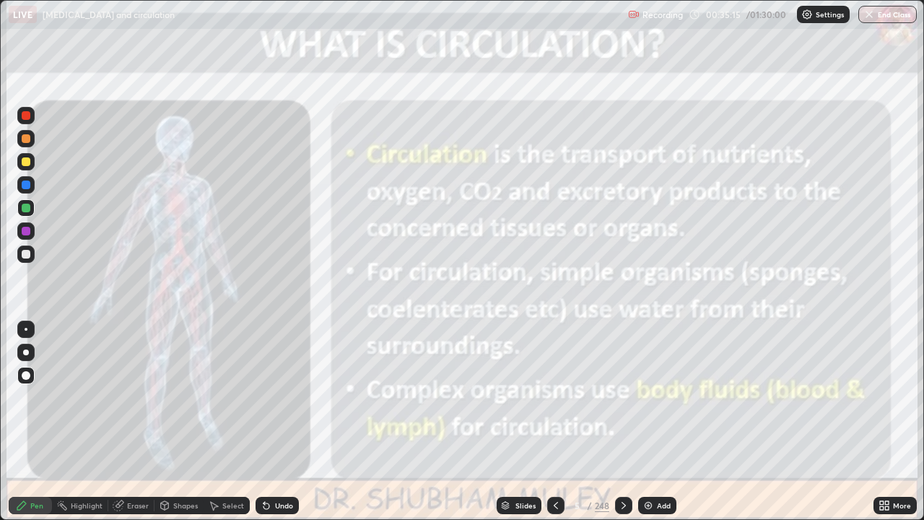
click at [622, 422] on icon at bounding box center [624, 505] width 12 height 12
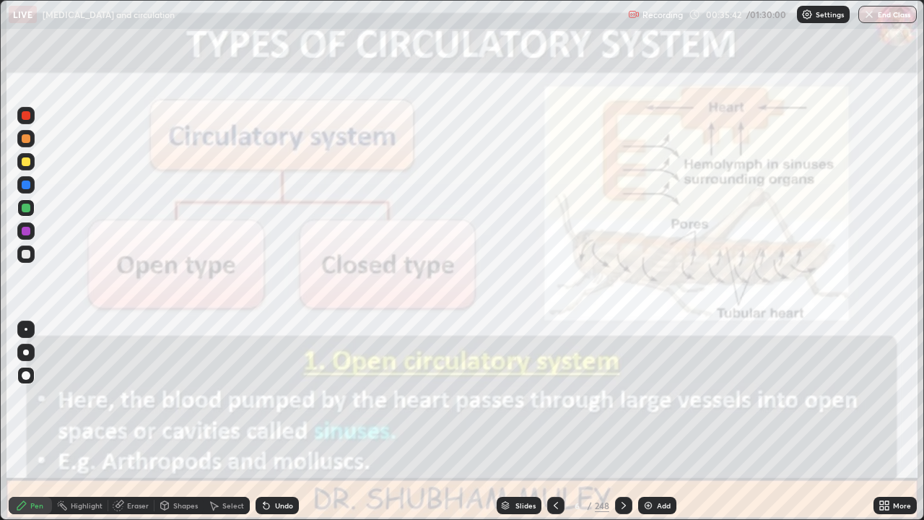
click at [23, 114] on div at bounding box center [26, 115] width 9 height 9
click at [139, 422] on div "Eraser" at bounding box center [131, 505] width 46 height 17
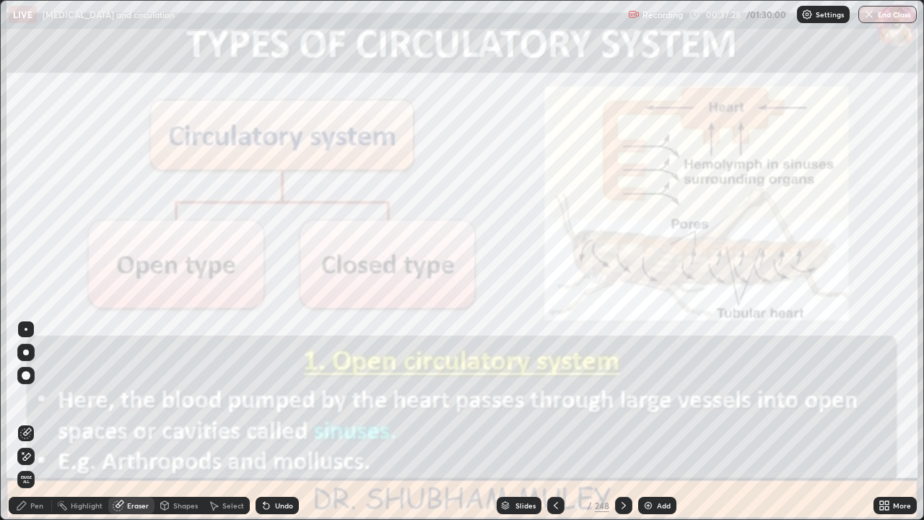
click at [27, 422] on div "Pen" at bounding box center [30, 505] width 43 height 17
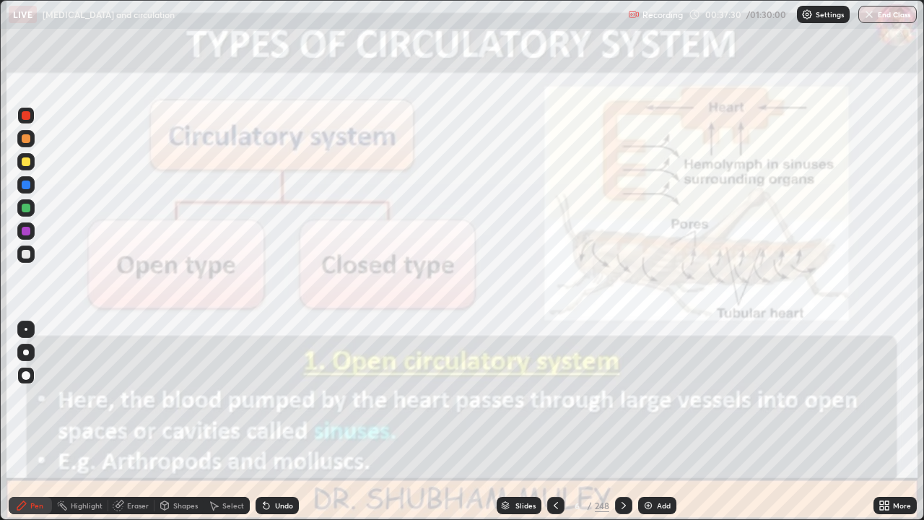
click at [24, 115] on div at bounding box center [26, 115] width 9 height 9
click at [138, 422] on div "Eraser" at bounding box center [131, 505] width 46 height 17
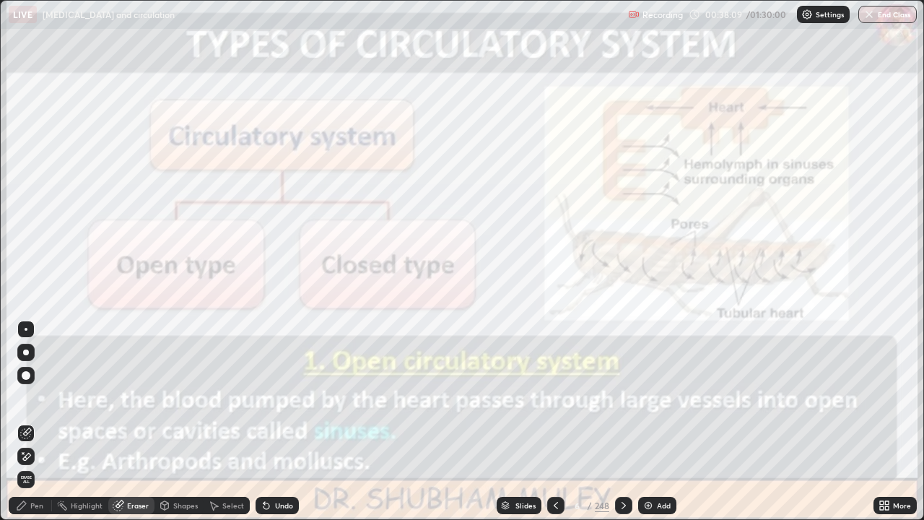
click at [38, 422] on div "Pen" at bounding box center [30, 505] width 43 height 17
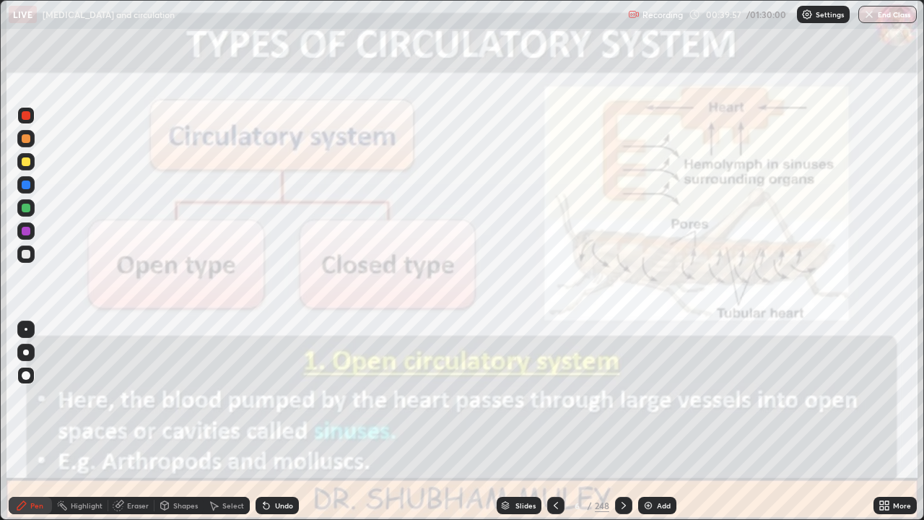
click at [554, 422] on icon at bounding box center [556, 505] width 12 height 12
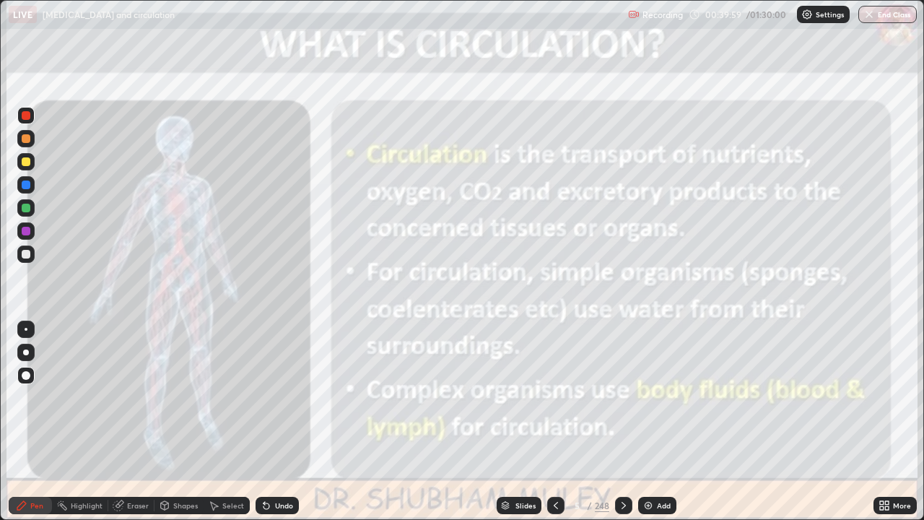
click at [551, 422] on icon at bounding box center [556, 505] width 12 height 12
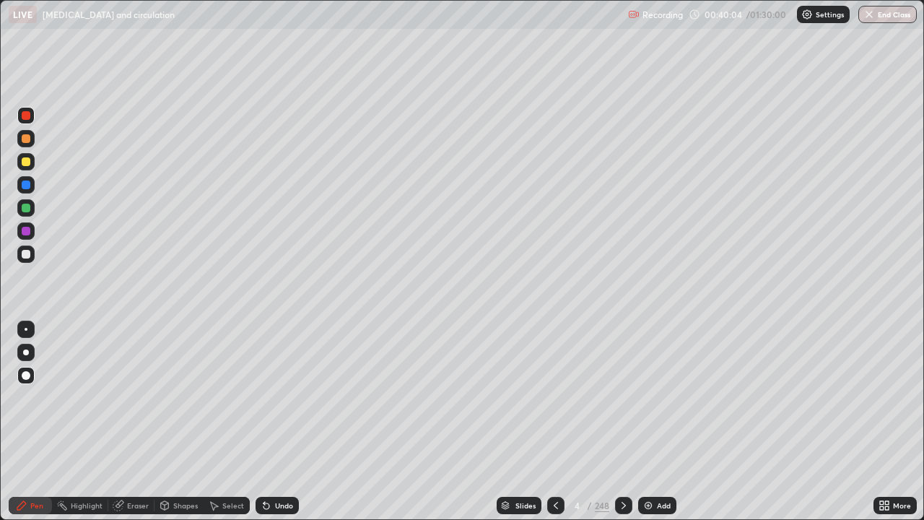
click at [653, 422] on div "Add" at bounding box center [657, 505] width 38 height 17
click at [24, 258] on div at bounding box center [26, 254] width 9 height 9
click at [625, 422] on div at bounding box center [623, 505] width 17 height 29
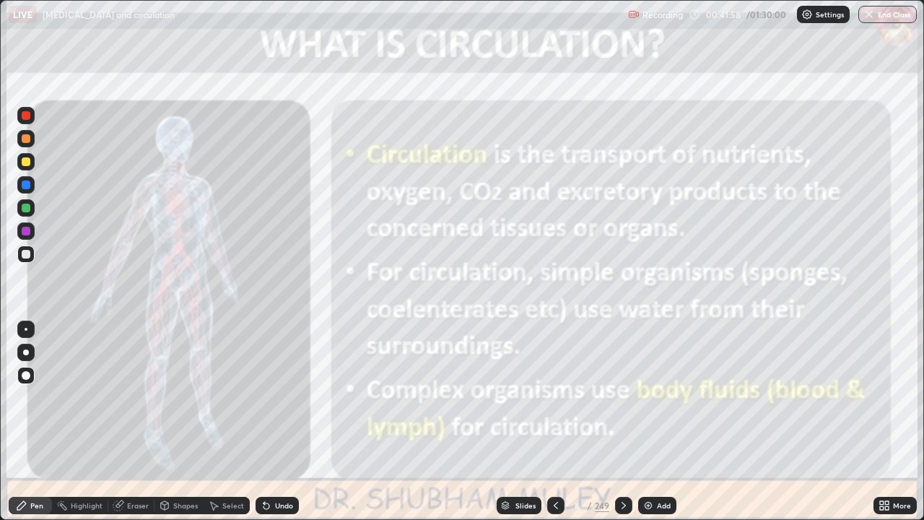
click at [627, 422] on div at bounding box center [623, 505] width 17 height 29
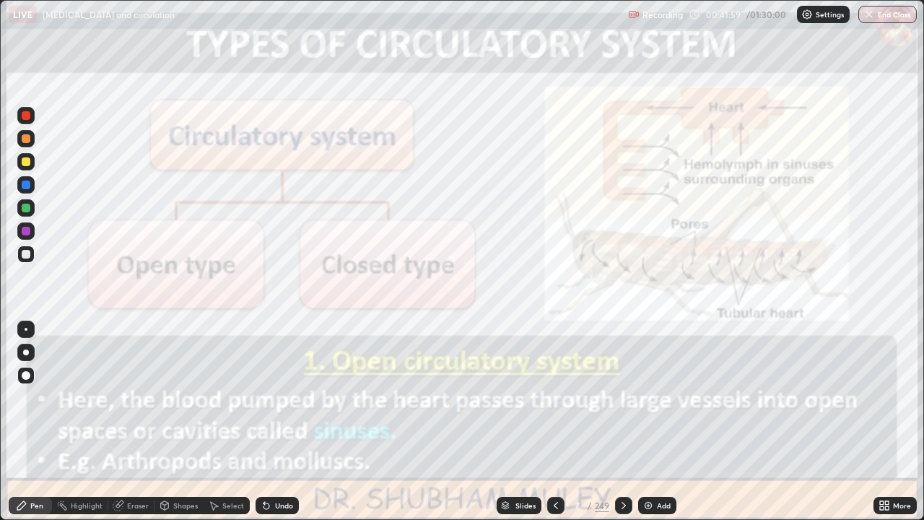
click at [627, 422] on icon at bounding box center [624, 505] width 12 height 12
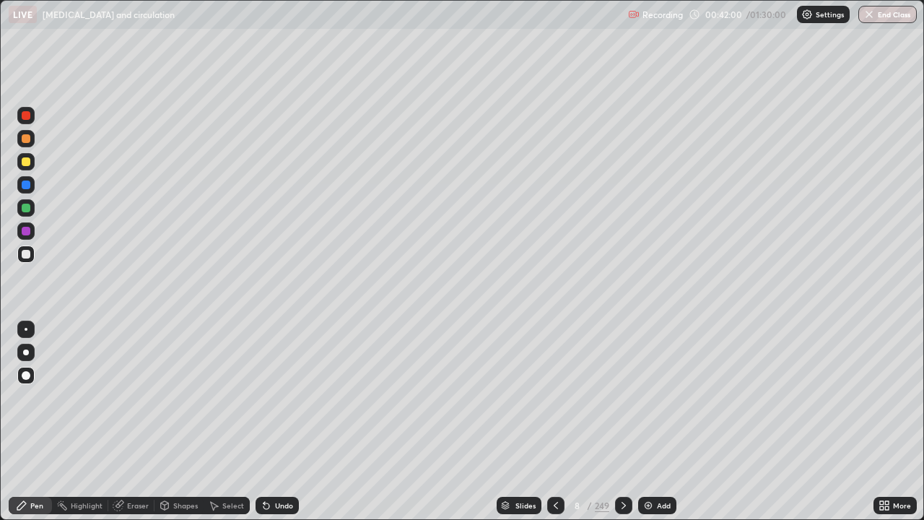
click at [623, 422] on icon at bounding box center [624, 505] width 12 height 12
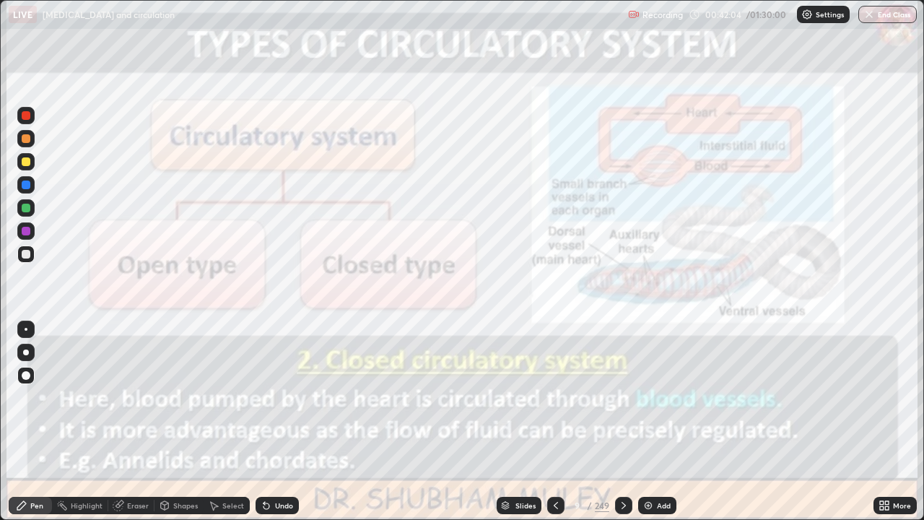
click at [26, 112] on div at bounding box center [26, 115] width 9 height 9
click at [647, 422] on img at bounding box center [648, 505] width 12 height 12
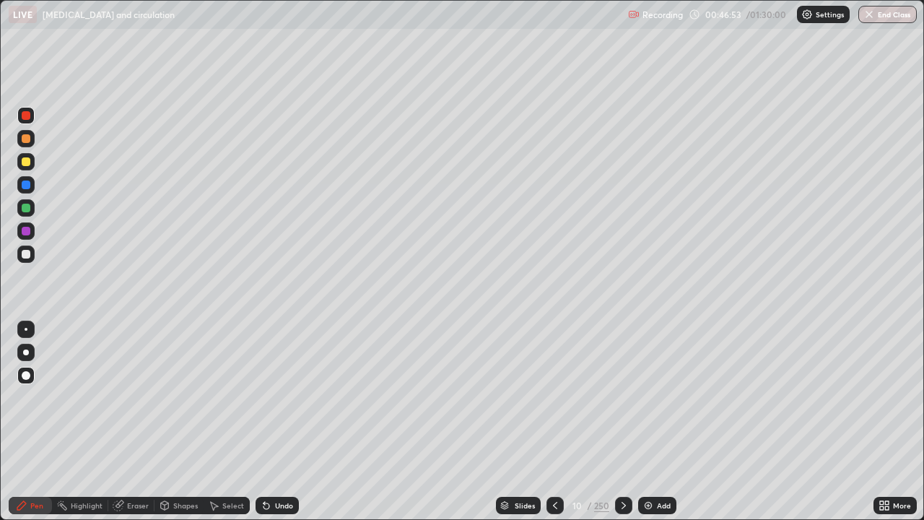
click at [27, 258] on div at bounding box center [26, 254] width 9 height 9
click at [26, 162] on div at bounding box center [26, 161] width 9 height 9
click at [32, 422] on div "Pen" at bounding box center [30, 505] width 43 height 17
click at [26, 253] on div at bounding box center [26, 254] width 9 height 9
click at [30, 186] on div at bounding box center [26, 184] width 9 height 9
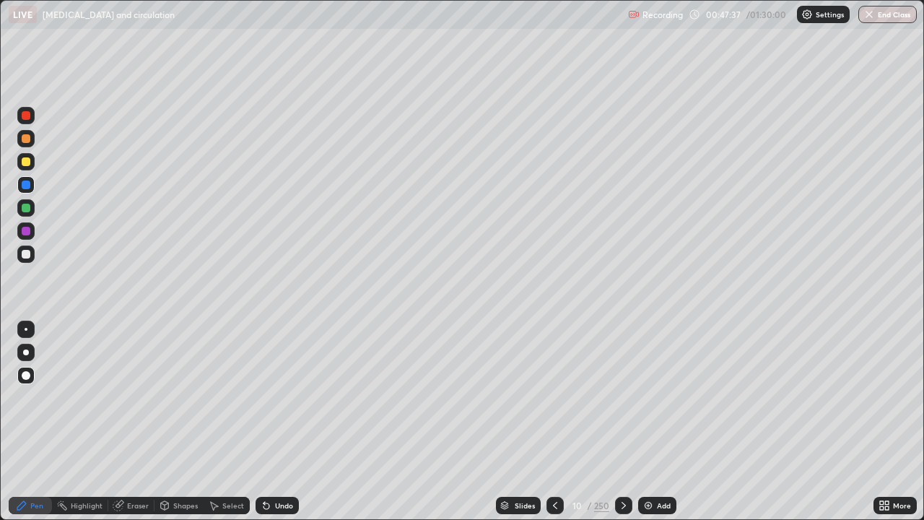
click at [26, 118] on div at bounding box center [26, 115] width 9 height 9
click at [24, 186] on div at bounding box center [26, 184] width 9 height 9
click at [24, 254] on div at bounding box center [26, 254] width 9 height 9
click at [26, 185] on div at bounding box center [26, 184] width 9 height 9
click at [25, 115] on div at bounding box center [26, 115] width 9 height 9
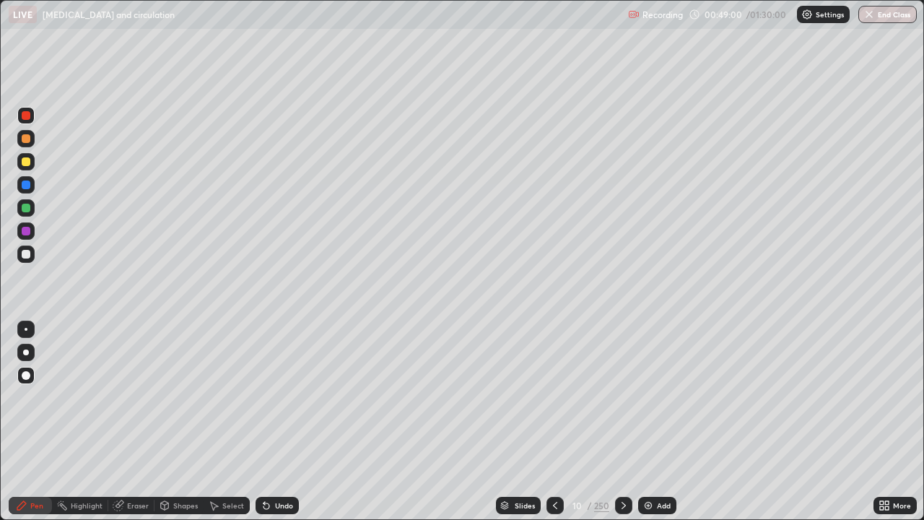
click at [22, 186] on div at bounding box center [26, 184] width 9 height 9
click at [27, 258] on div at bounding box center [26, 254] width 9 height 9
click at [658, 422] on div "Add" at bounding box center [664, 505] width 14 height 7
click at [25, 113] on div at bounding box center [26, 115] width 9 height 9
click at [29, 140] on div at bounding box center [26, 138] width 9 height 9
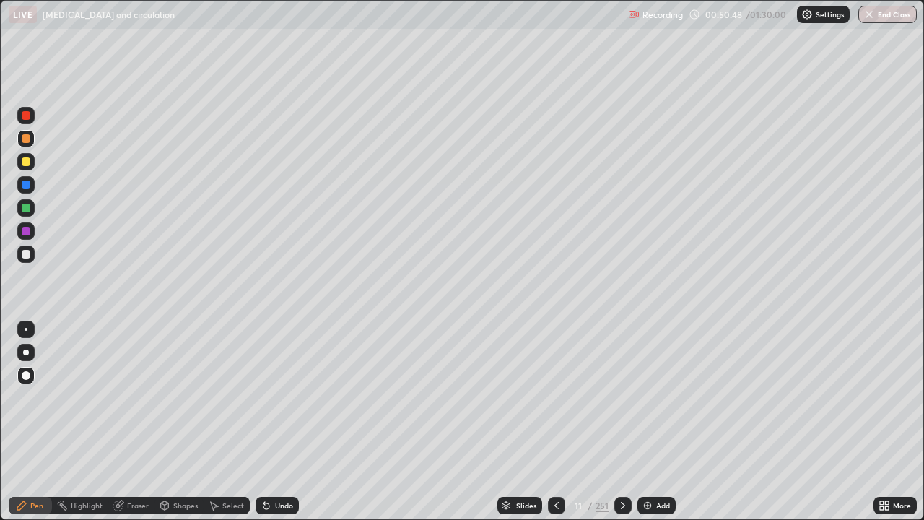
click at [279, 422] on div "Undo" at bounding box center [284, 505] width 18 height 7
click at [269, 422] on icon at bounding box center [267, 505] width 12 height 12
click at [263, 422] on icon at bounding box center [263, 502] width 1 height 1
click at [136, 422] on div "Eraser" at bounding box center [138, 505] width 22 height 7
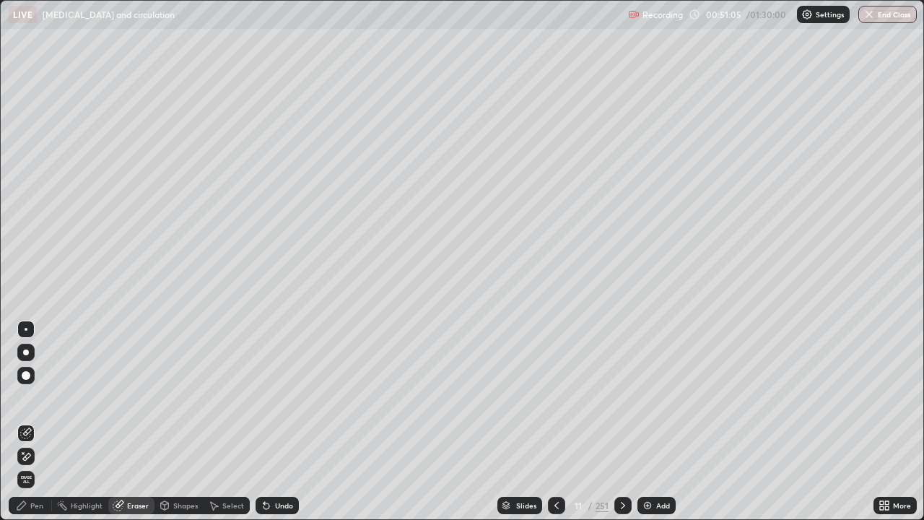
click at [30, 422] on div "Pen" at bounding box center [36, 505] width 13 height 7
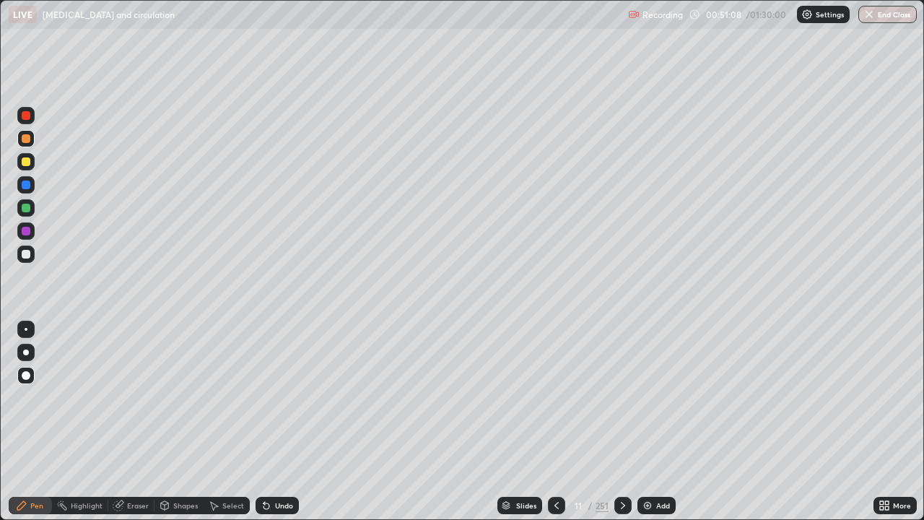
click at [28, 186] on div at bounding box center [26, 184] width 9 height 9
click at [264, 422] on icon at bounding box center [267, 505] width 12 height 12
click at [22, 114] on div at bounding box center [26, 115] width 9 height 9
click at [29, 160] on div at bounding box center [26, 161] width 9 height 9
click at [24, 185] on div at bounding box center [26, 184] width 9 height 9
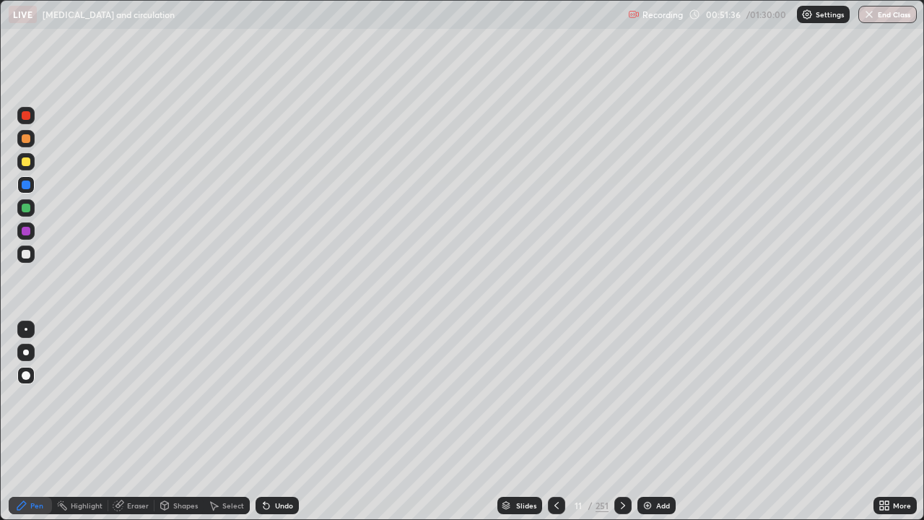
click at [24, 187] on div at bounding box center [26, 184] width 9 height 9
click at [27, 115] on div at bounding box center [26, 115] width 9 height 9
click at [25, 137] on div at bounding box center [26, 138] width 9 height 9
click at [19, 116] on div at bounding box center [25, 115] width 17 height 17
click at [28, 253] on div at bounding box center [26, 254] width 9 height 9
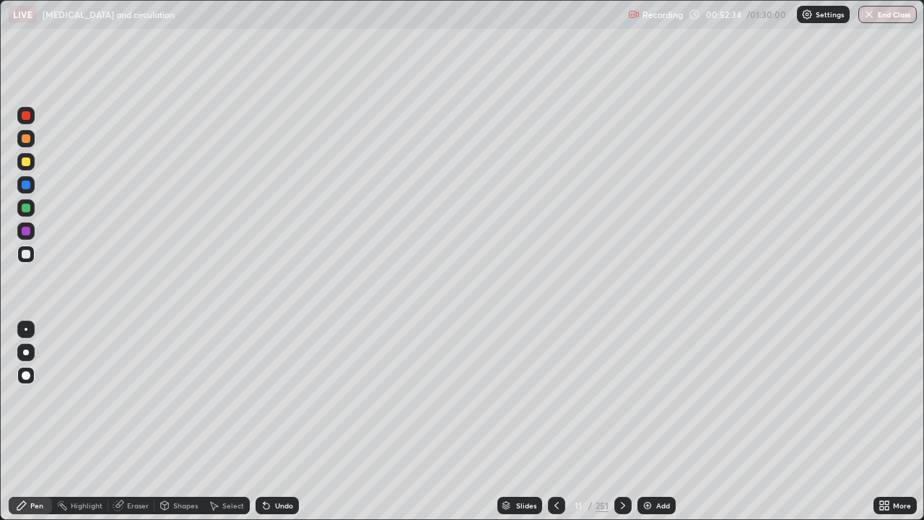
click at [25, 253] on div at bounding box center [26, 254] width 9 height 9
click at [25, 185] on div at bounding box center [26, 184] width 9 height 9
click at [27, 116] on div at bounding box center [26, 115] width 9 height 9
click at [25, 187] on div at bounding box center [26, 184] width 9 height 9
click at [26, 136] on div at bounding box center [26, 138] width 9 height 9
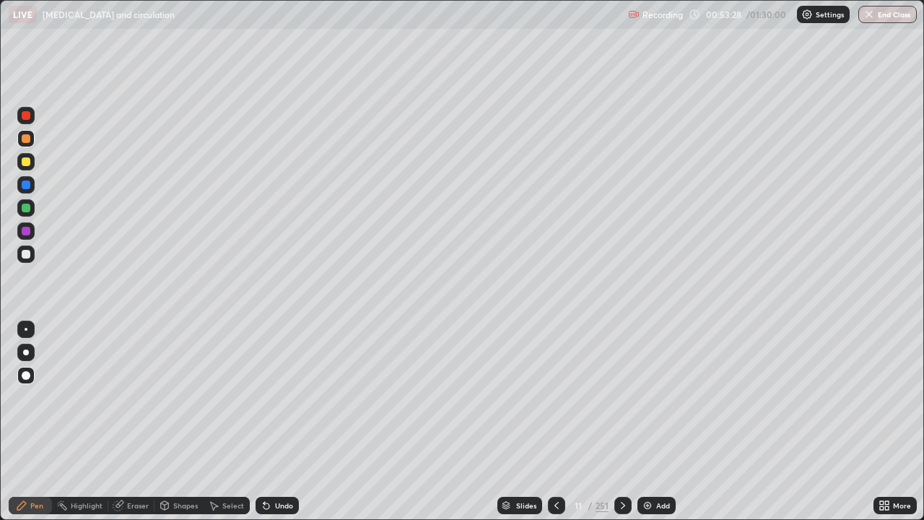
click at [25, 119] on div at bounding box center [26, 115] width 9 height 9
click at [27, 186] on div at bounding box center [26, 184] width 9 height 9
click at [25, 113] on div at bounding box center [26, 115] width 9 height 9
click at [24, 138] on div at bounding box center [26, 138] width 9 height 9
click at [27, 116] on div at bounding box center [26, 115] width 9 height 9
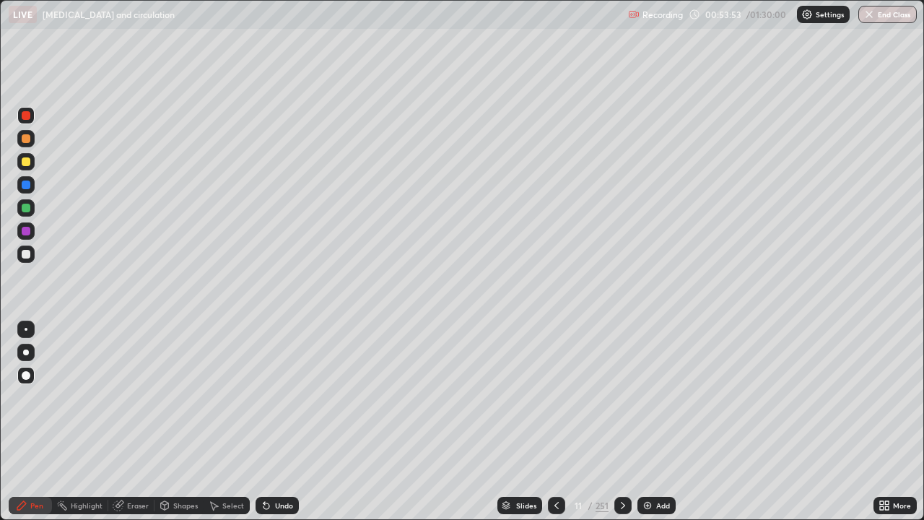
click at [25, 138] on div at bounding box center [26, 138] width 9 height 9
click at [22, 116] on div at bounding box center [26, 115] width 9 height 9
click at [22, 257] on div at bounding box center [26, 254] width 9 height 9
click at [272, 422] on div "Undo" at bounding box center [277, 505] width 43 height 17
click at [275, 422] on div "Undo" at bounding box center [284, 505] width 18 height 7
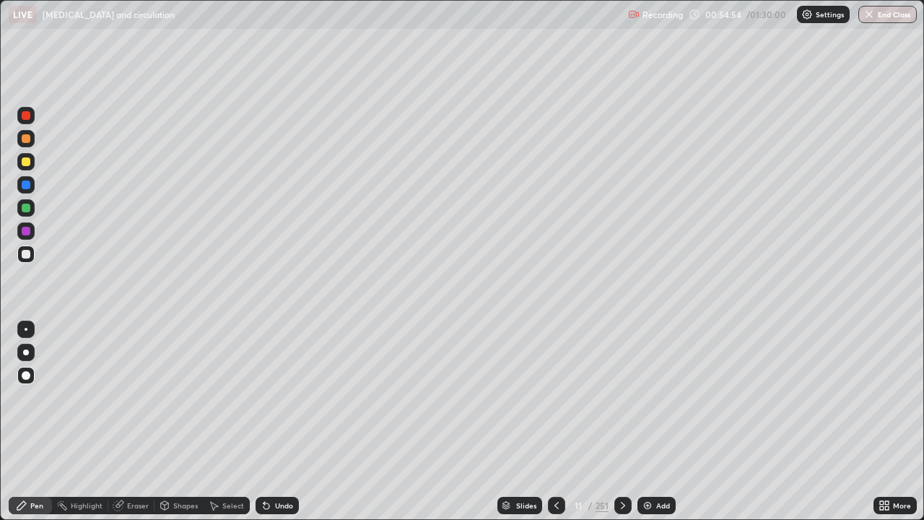
click at [275, 422] on div "Undo" at bounding box center [284, 505] width 18 height 7
click at [658, 422] on div "Add" at bounding box center [656, 505] width 38 height 17
click at [26, 188] on div at bounding box center [26, 184] width 9 height 9
click at [27, 141] on div at bounding box center [26, 138] width 9 height 9
click at [25, 118] on div at bounding box center [26, 115] width 9 height 9
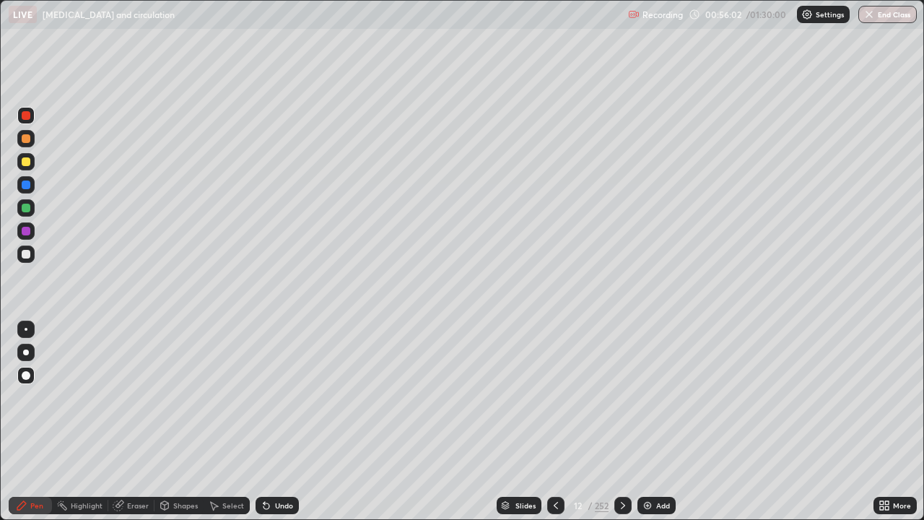
click at [23, 209] on div at bounding box center [26, 208] width 9 height 9
click at [23, 233] on div at bounding box center [26, 231] width 9 height 9
click at [25, 114] on div at bounding box center [26, 115] width 9 height 9
click at [27, 139] on div at bounding box center [26, 138] width 9 height 9
click at [25, 256] on div at bounding box center [26, 254] width 9 height 9
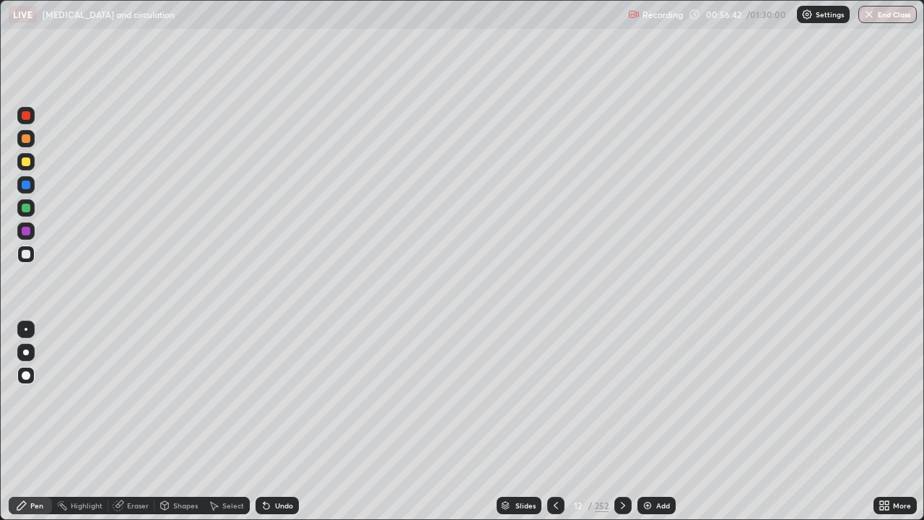
click at [22, 169] on div at bounding box center [25, 161] width 17 height 17
click at [621, 422] on icon at bounding box center [623, 505] width 12 height 12
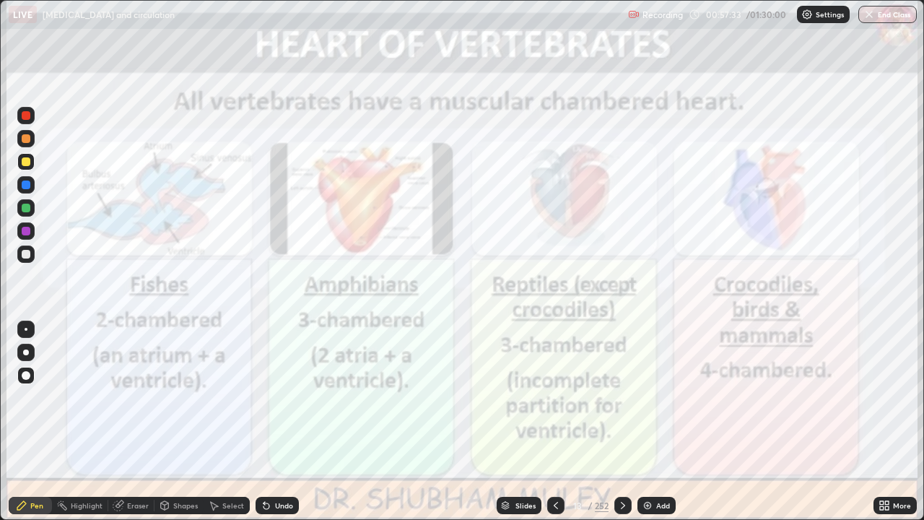
click at [621, 422] on icon at bounding box center [623, 505] width 12 height 12
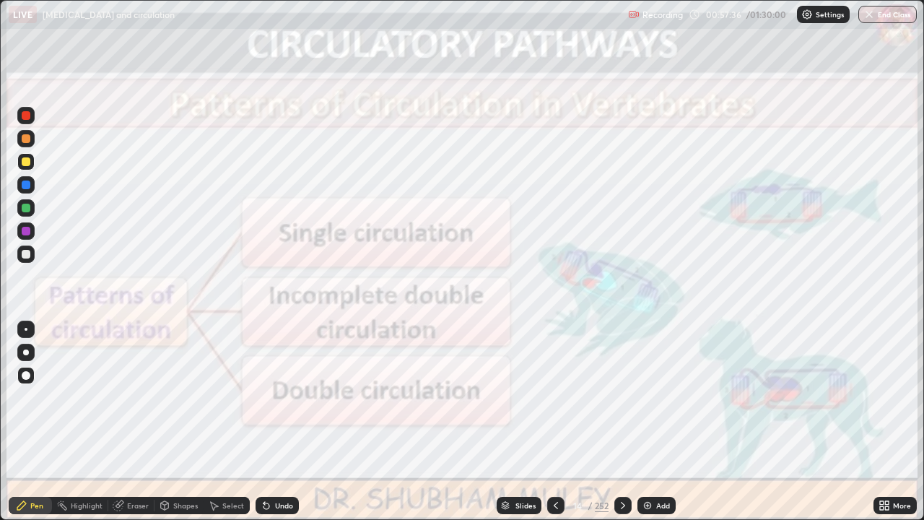
click at [621, 422] on icon at bounding box center [623, 505] width 12 height 12
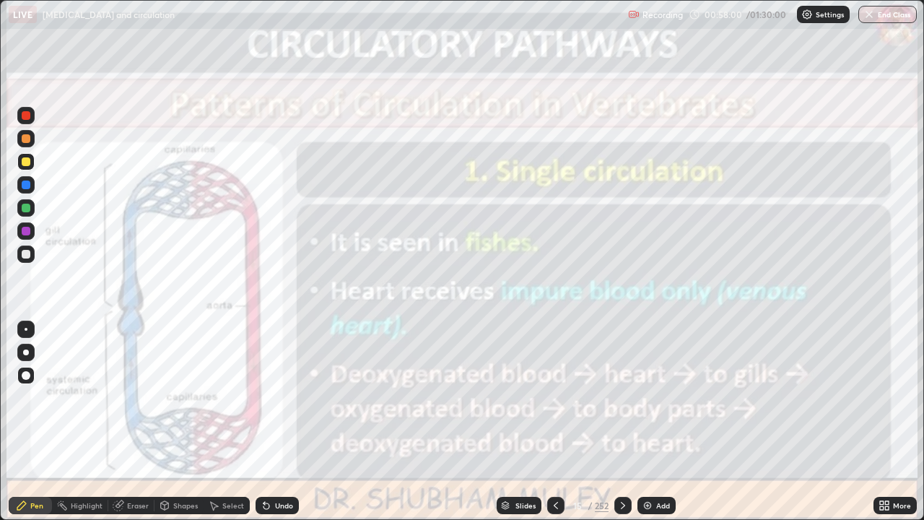
click at [620, 422] on icon at bounding box center [623, 505] width 12 height 12
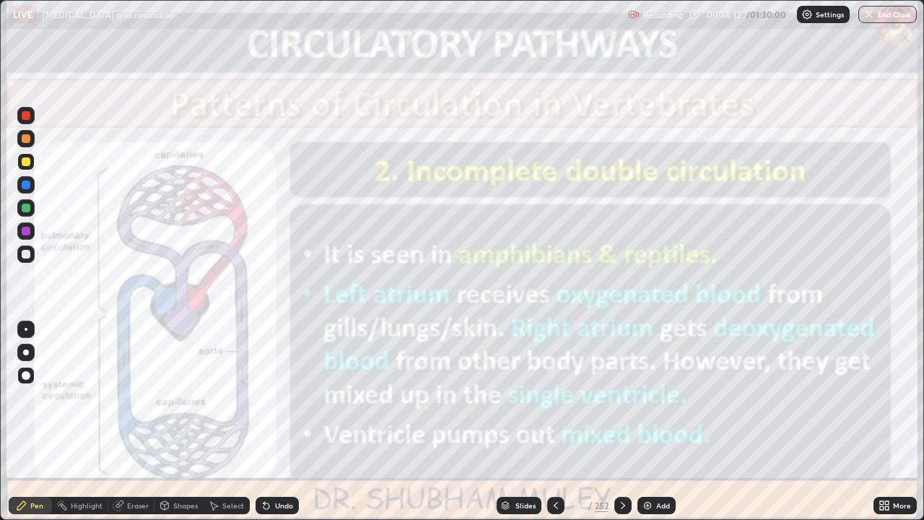
click at [620, 422] on icon at bounding box center [623, 505] width 12 height 12
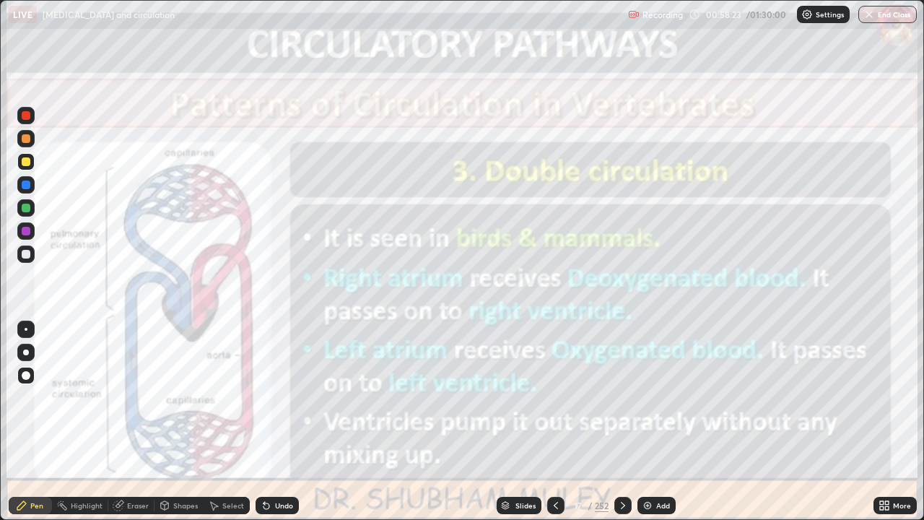
click at [623, 422] on icon at bounding box center [623, 505] width 4 height 7
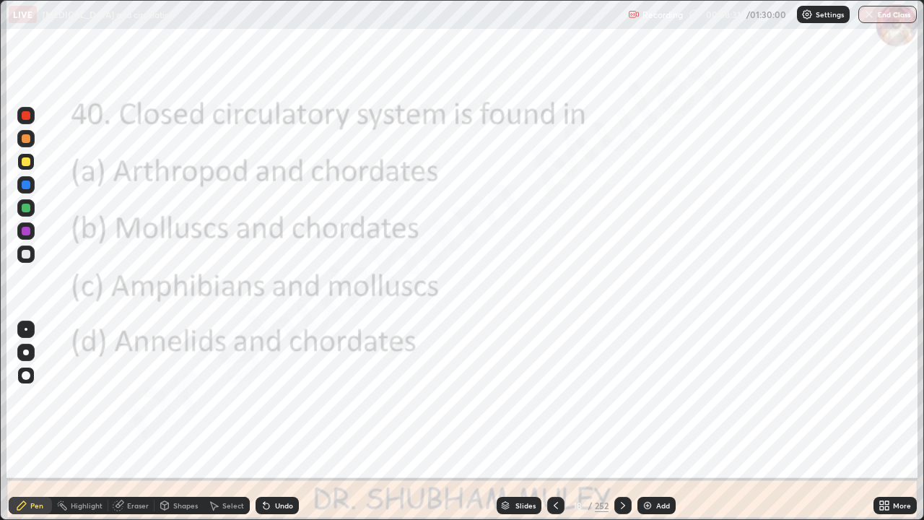
click at [524, 422] on div "Slides" at bounding box center [519, 505] width 45 height 17
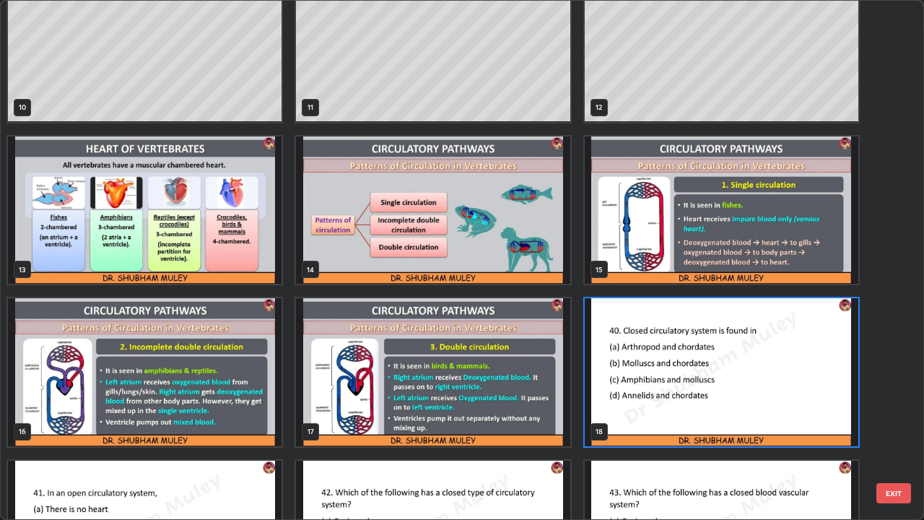
scroll to position [523, 0]
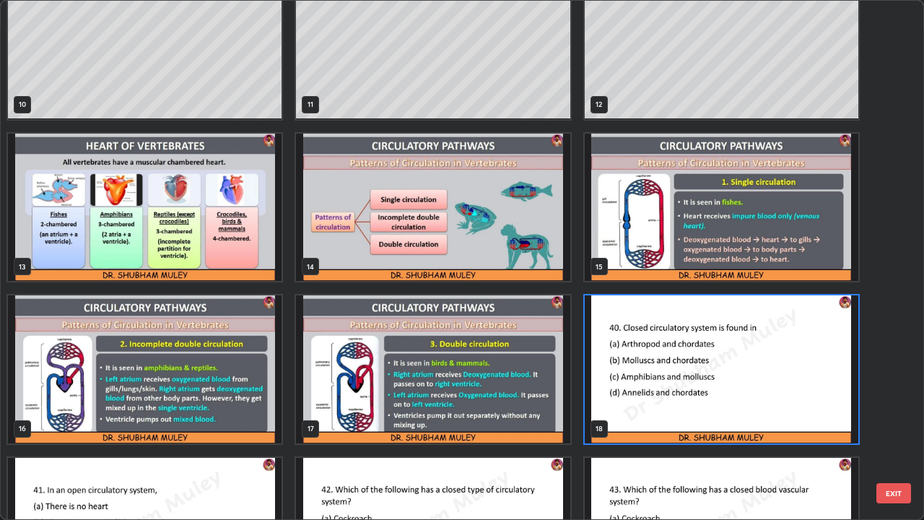
click at [615, 354] on img "grid" at bounding box center [722, 369] width 274 height 148
click at [617, 352] on img "grid" at bounding box center [722, 369] width 274 height 148
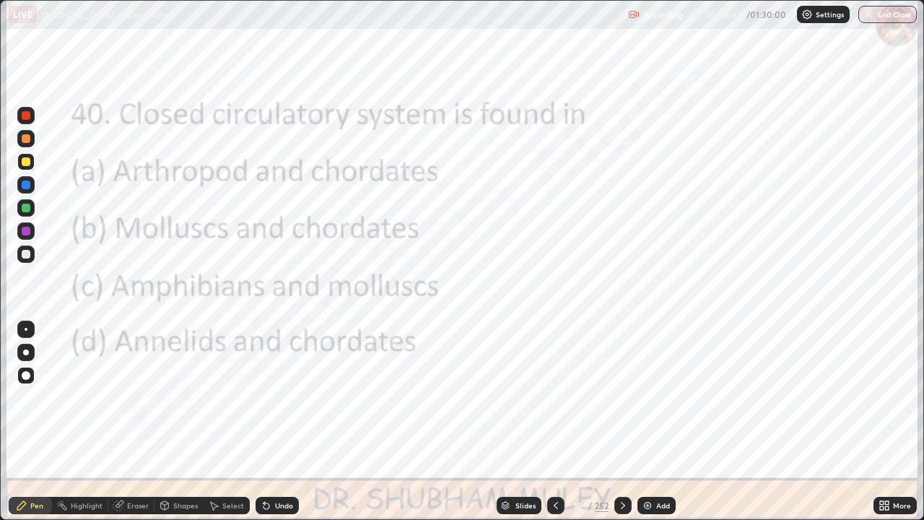
click at [512, 422] on div "Slides" at bounding box center [519, 505] width 45 height 17
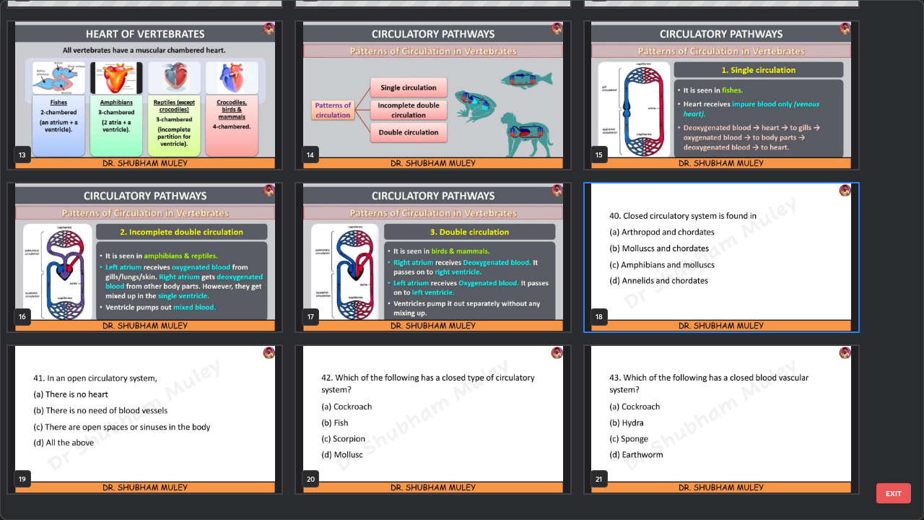
scroll to position [593, 0]
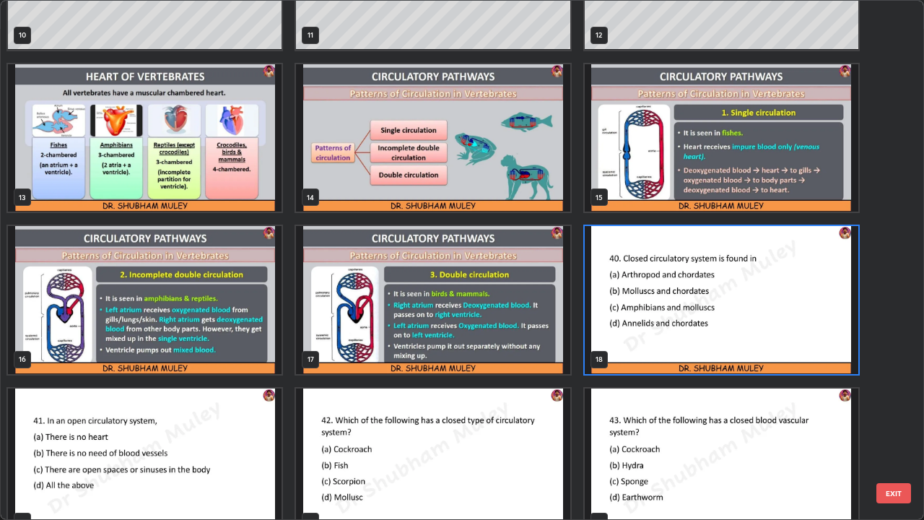
click at [632, 327] on img "grid" at bounding box center [722, 300] width 274 height 148
click at [638, 326] on img "grid" at bounding box center [722, 300] width 274 height 148
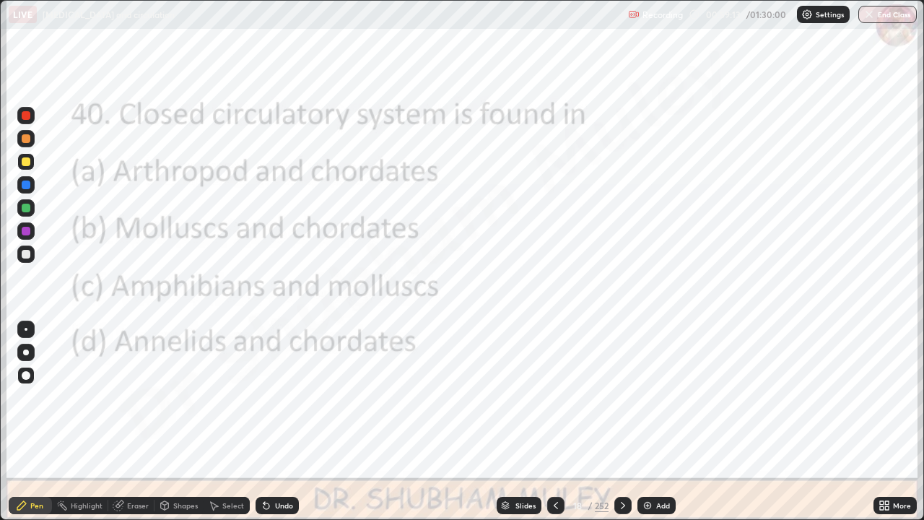
click at [621, 422] on icon at bounding box center [623, 505] width 12 height 12
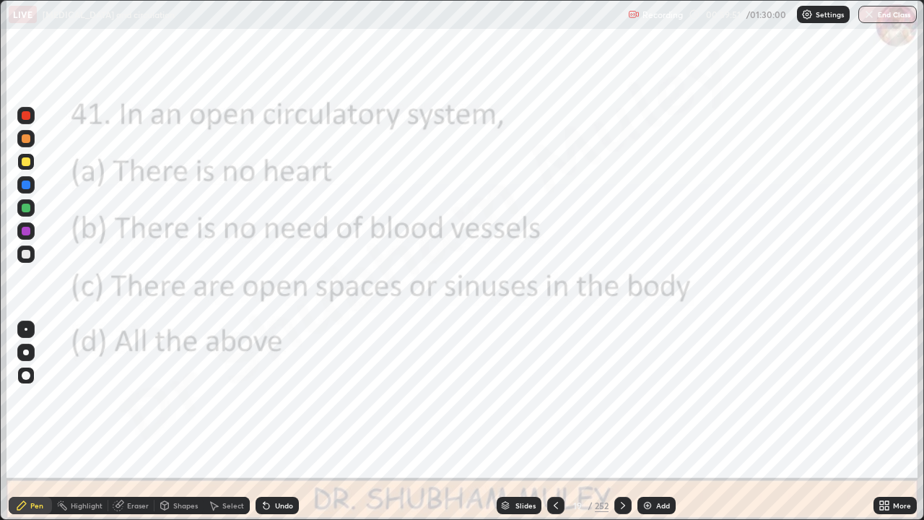
click at [621, 422] on icon at bounding box center [623, 505] width 12 height 12
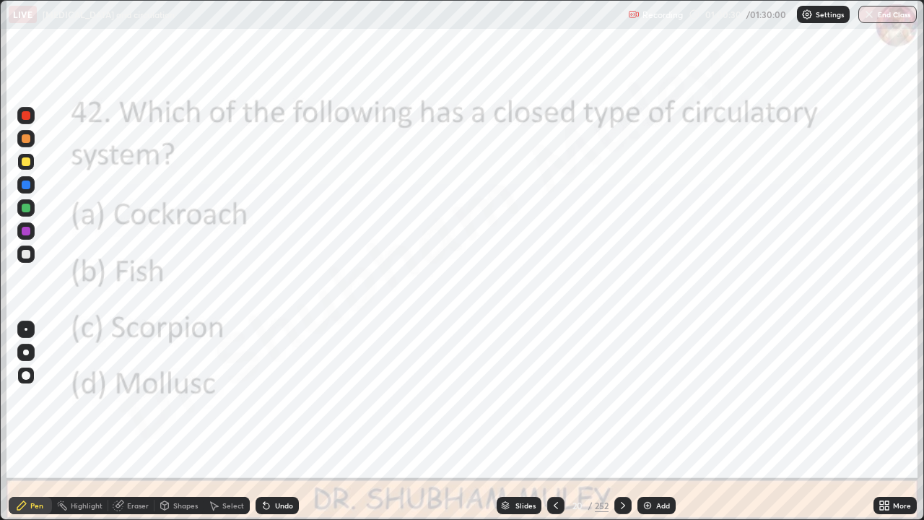
click at [622, 422] on icon at bounding box center [623, 505] width 4 height 7
click at [549, 422] on div at bounding box center [555, 505] width 17 height 17
click at [620, 422] on icon at bounding box center [623, 505] width 12 height 12
click at [621, 422] on icon at bounding box center [623, 505] width 12 height 12
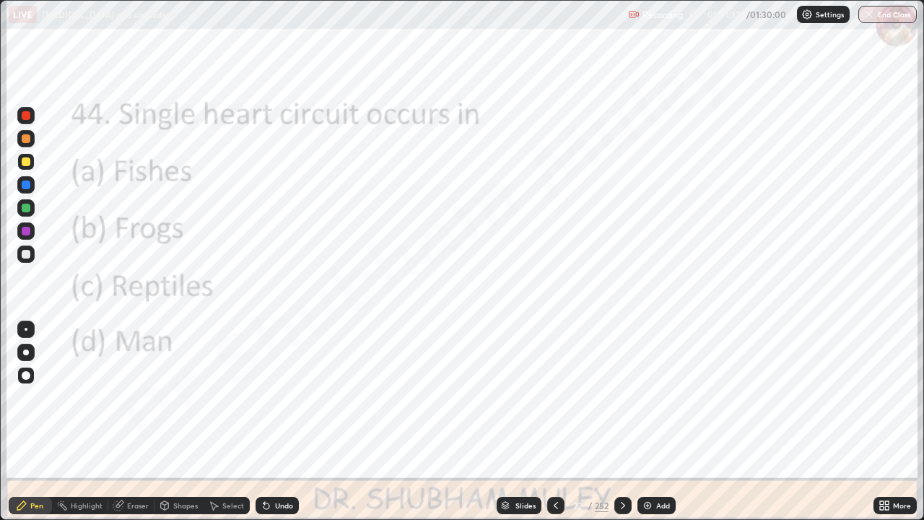
click at [621, 422] on icon at bounding box center [623, 505] width 12 height 12
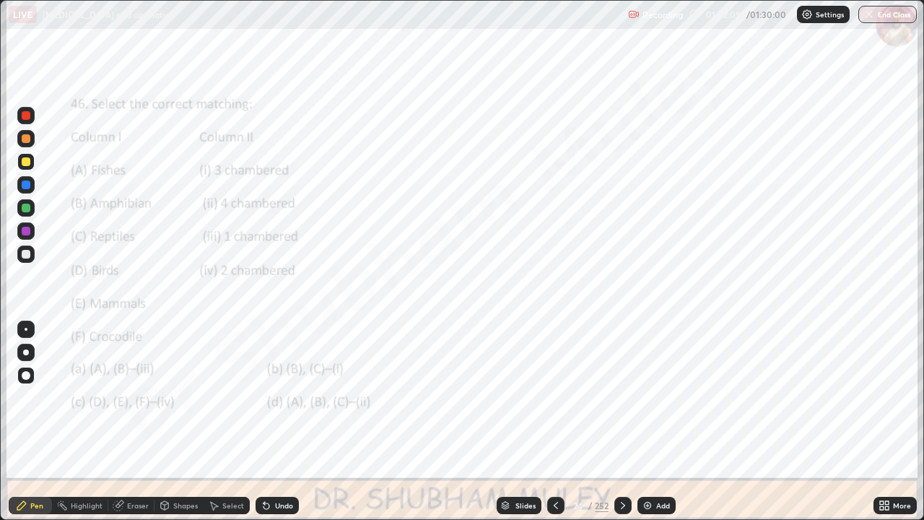
click at [899, 422] on div "More" at bounding box center [902, 505] width 18 height 7
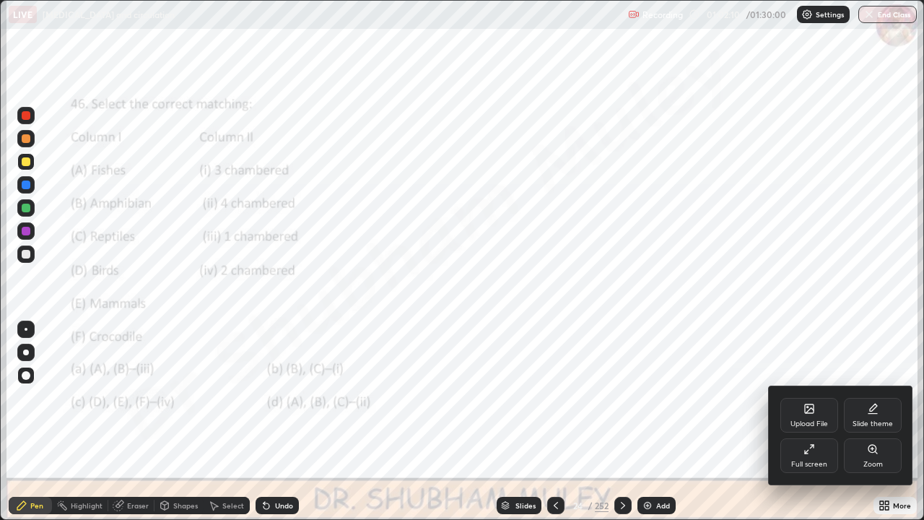
click at [878, 422] on div "Zoom" at bounding box center [872, 464] width 19 height 7
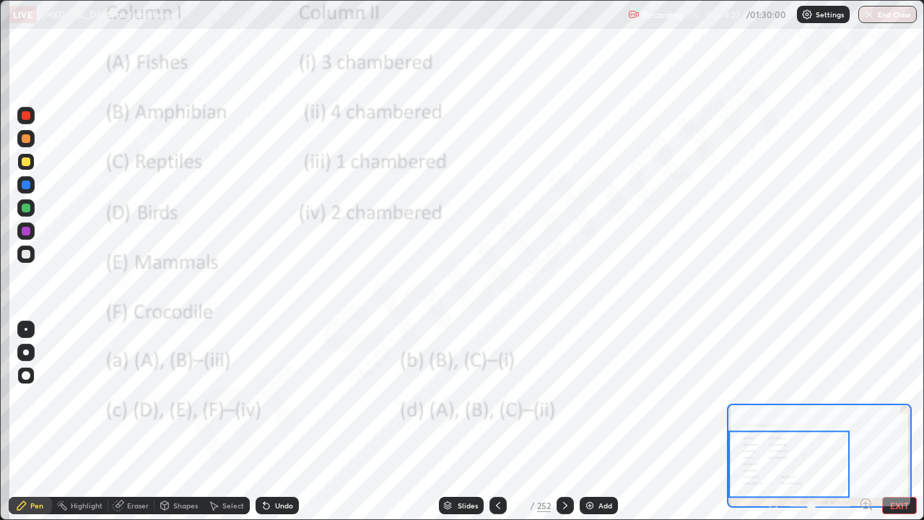
click at [564, 422] on icon at bounding box center [565, 505] width 12 height 12
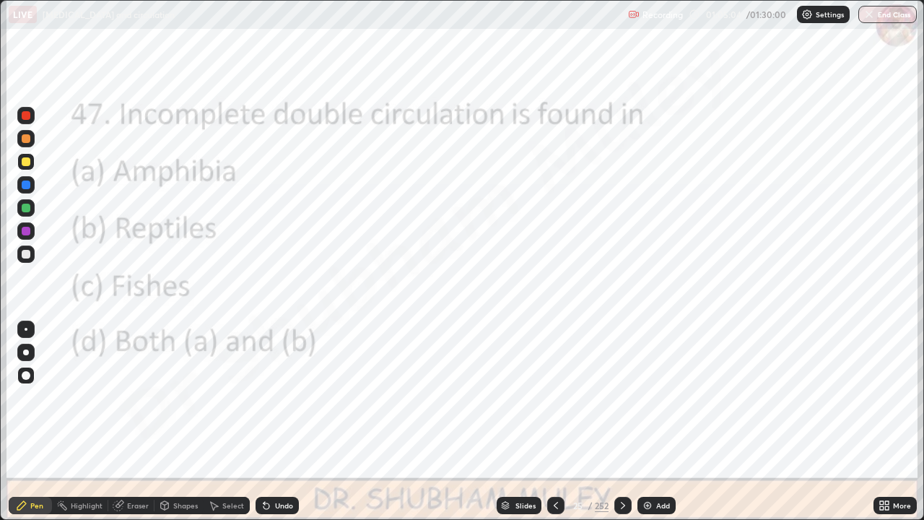
click at [628, 422] on div at bounding box center [622, 505] width 17 height 17
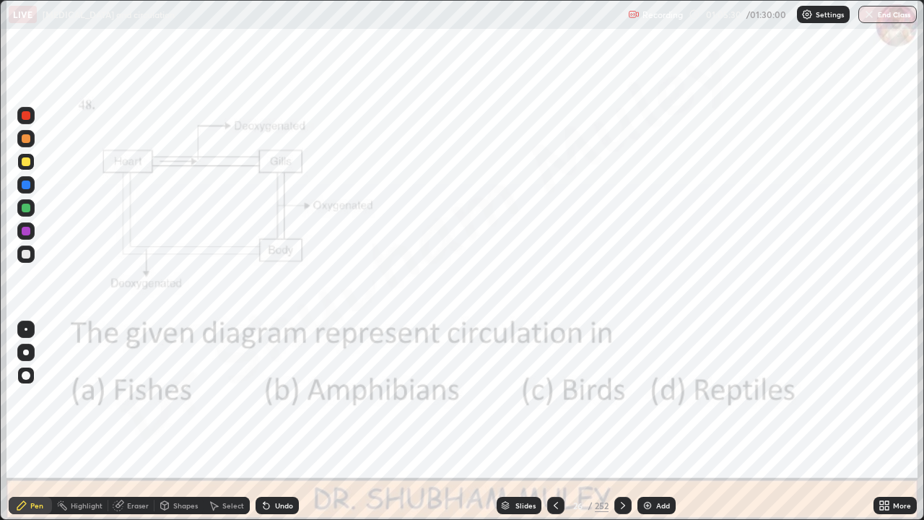
click at [617, 422] on icon at bounding box center [623, 505] width 12 height 12
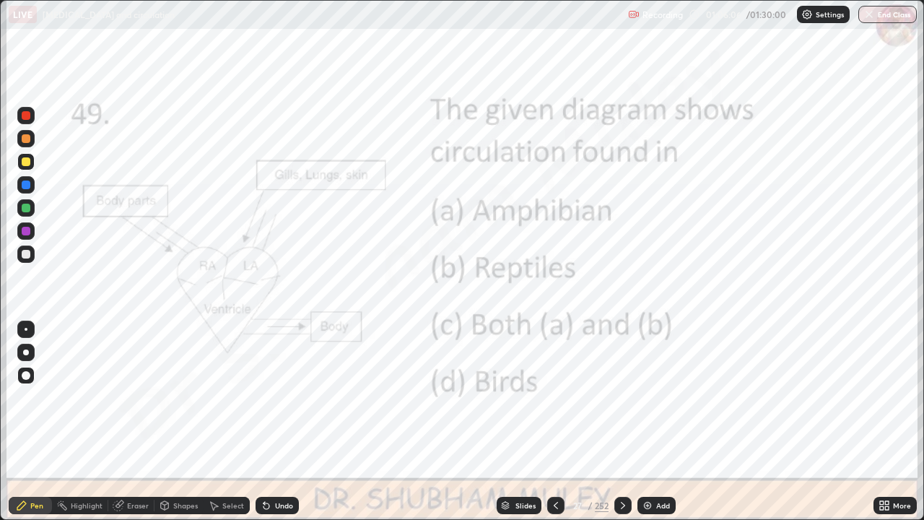
click at [620, 422] on icon at bounding box center [623, 505] width 12 height 12
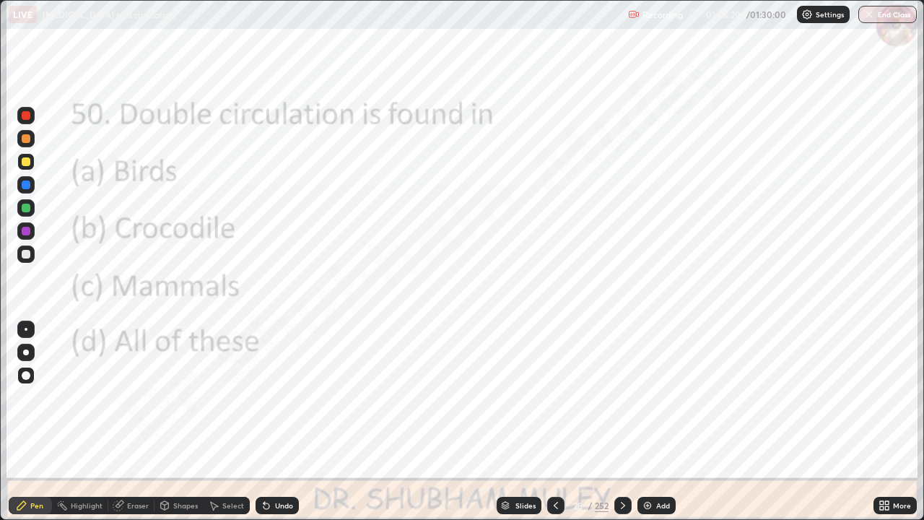
click at [622, 422] on icon at bounding box center [623, 505] width 12 height 12
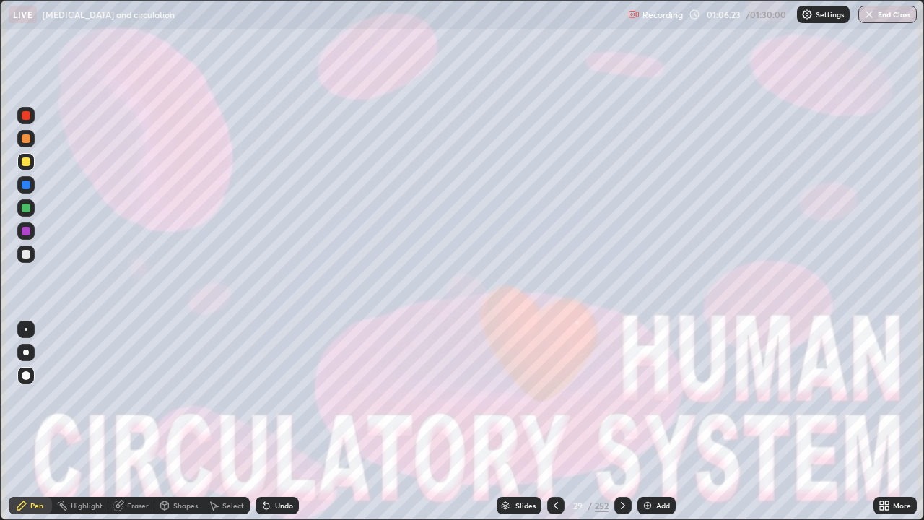
click at [556, 422] on icon at bounding box center [556, 505] width 12 height 12
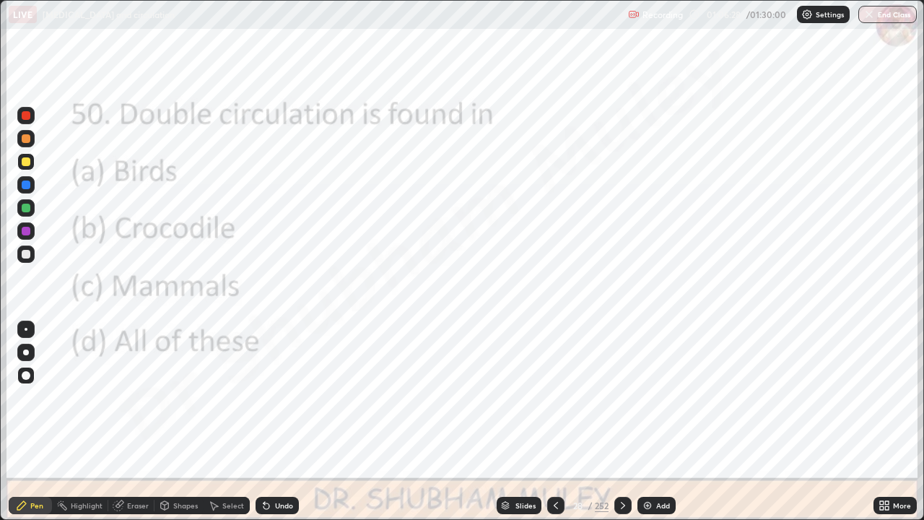
click at [554, 422] on icon at bounding box center [556, 505] width 12 height 12
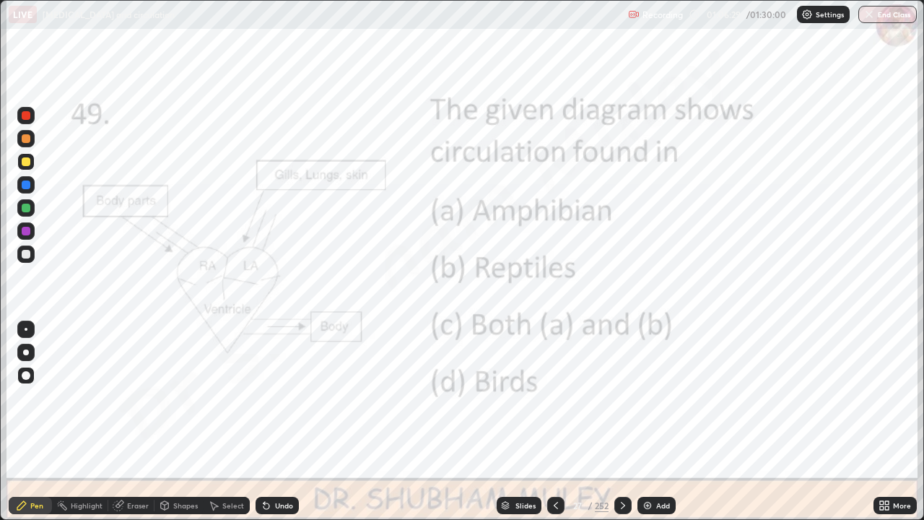
click at [557, 422] on icon at bounding box center [556, 505] width 12 height 12
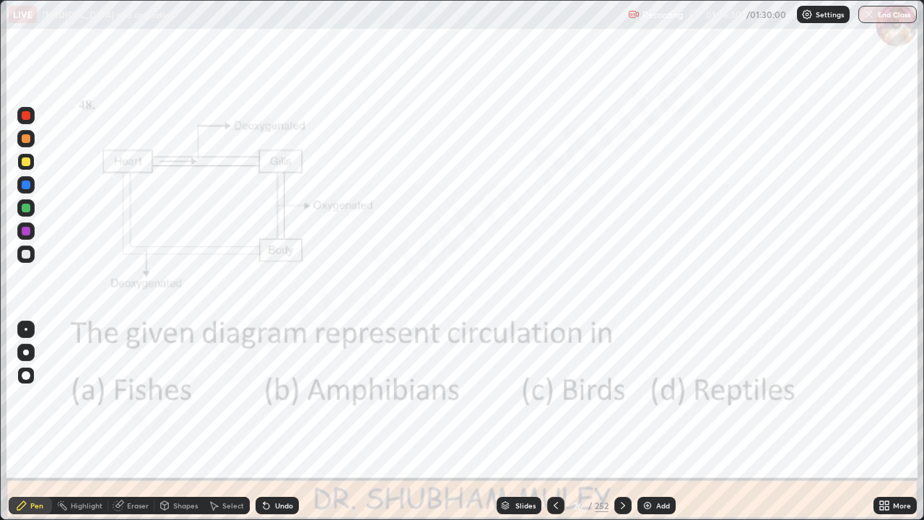
click at [554, 422] on icon at bounding box center [556, 505] width 12 height 12
click at [560, 422] on div at bounding box center [555, 505] width 17 height 17
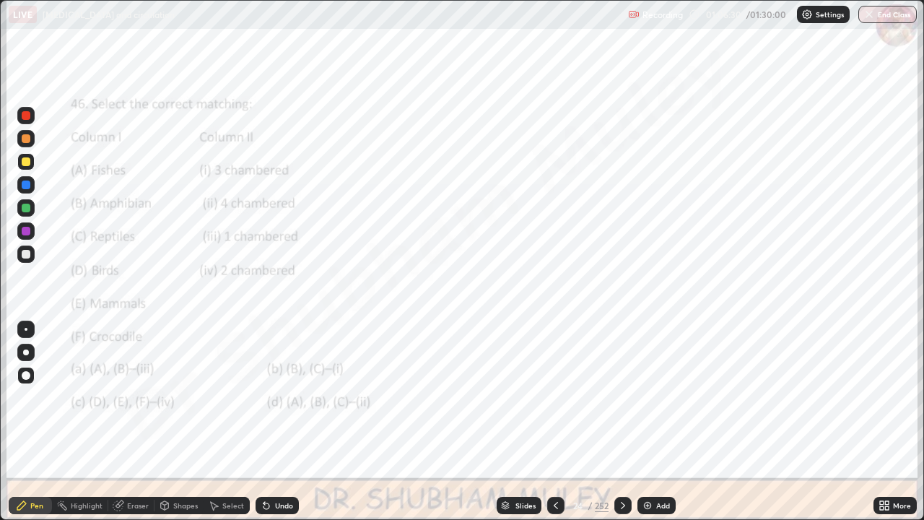
click at [575, 422] on div "24" at bounding box center [577, 505] width 14 height 9
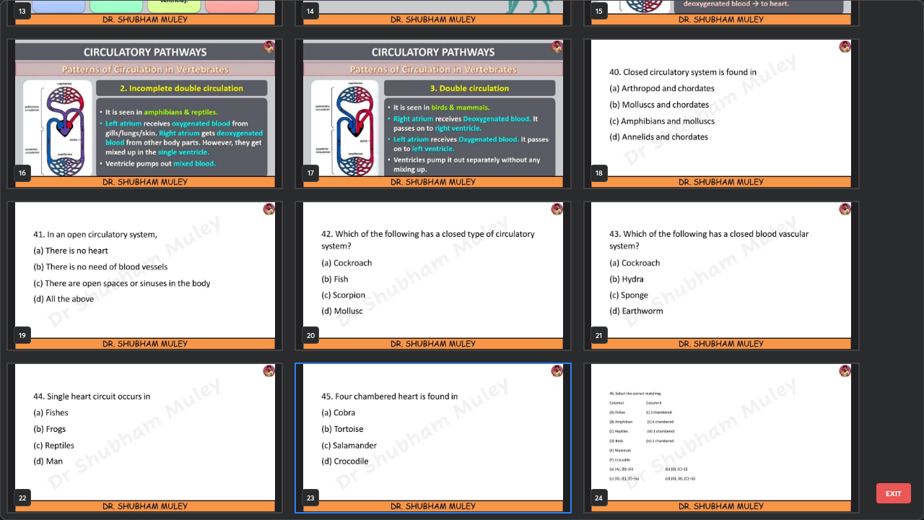
click at [639, 144] on img "grid" at bounding box center [722, 114] width 274 height 148
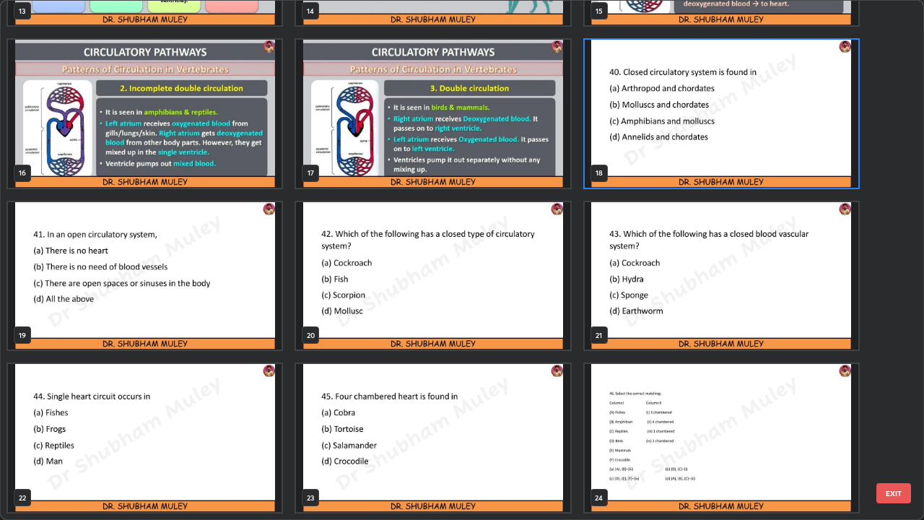
click at [639, 144] on img "grid" at bounding box center [722, 114] width 274 height 148
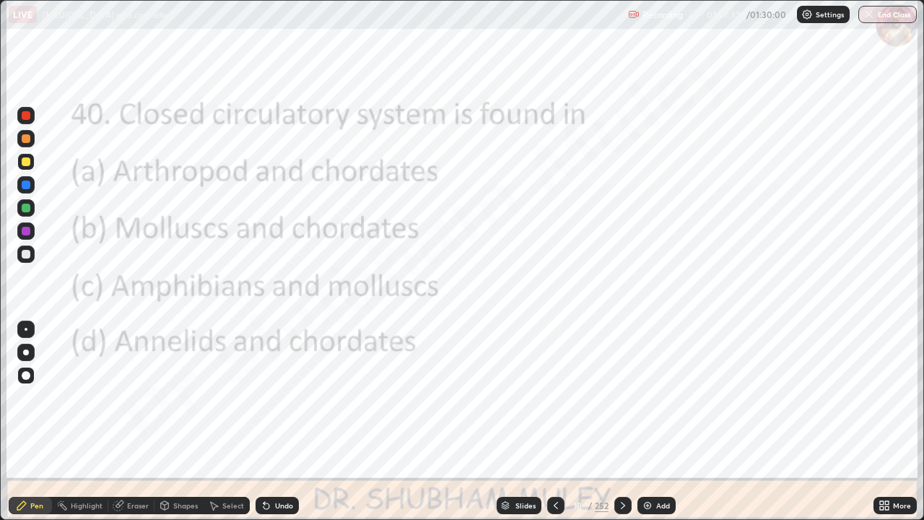
click at [26, 116] on div at bounding box center [26, 115] width 9 height 9
click at [620, 422] on icon at bounding box center [623, 505] width 12 height 12
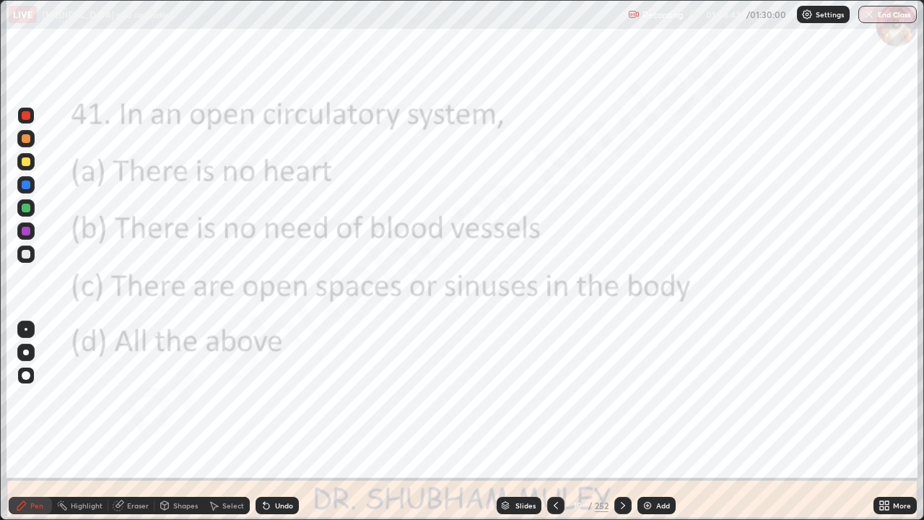
click at [621, 422] on icon at bounding box center [623, 505] width 12 height 12
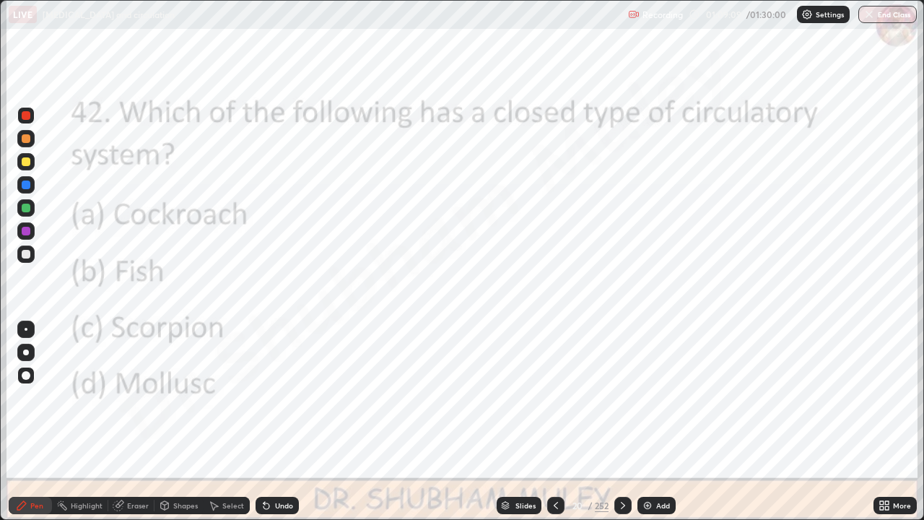
click at [623, 422] on icon at bounding box center [623, 505] width 12 height 12
click at [621, 422] on icon at bounding box center [623, 505] width 12 height 12
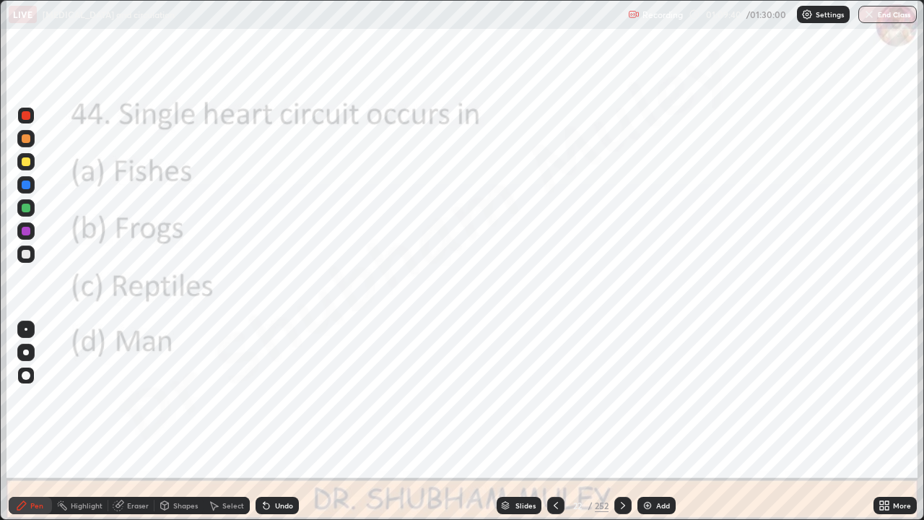
click at [621, 422] on icon at bounding box center [623, 505] width 12 height 12
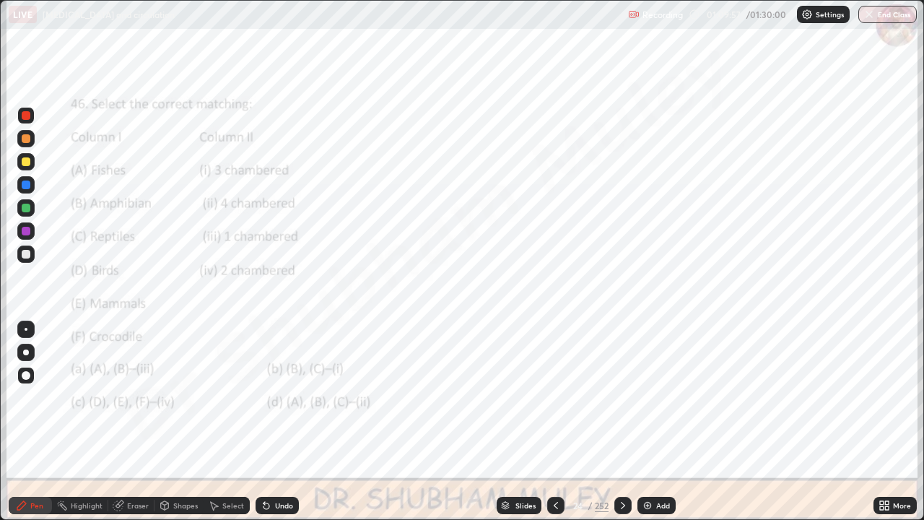
click at [877, 422] on div "More" at bounding box center [894, 505] width 43 height 17
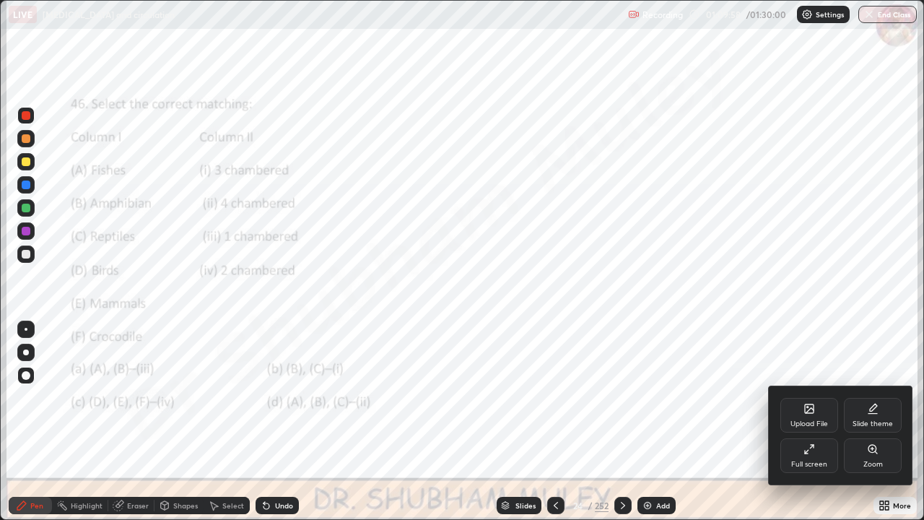
click at [868, 422] on div "Zoom" at bounding box center [873, 455] width 58 height 35
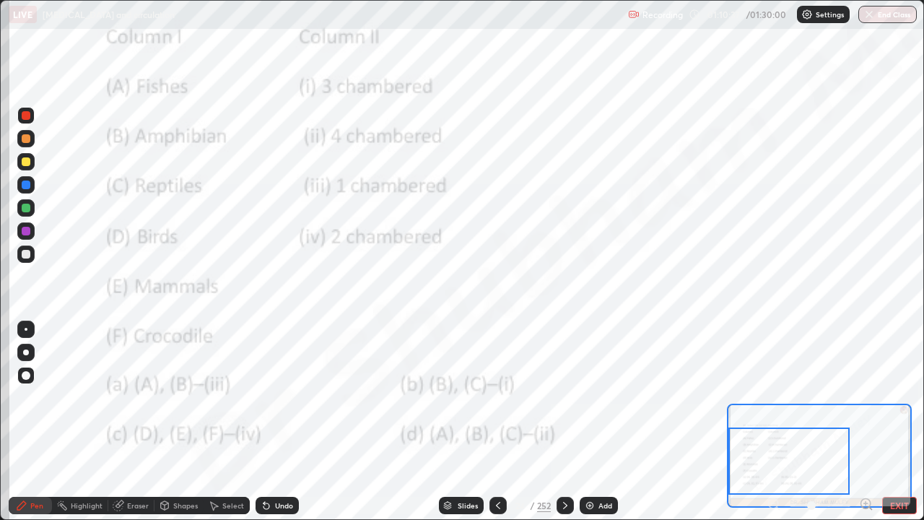
click at [564, 422] on icon at bounding box center [565, 505] width 12 height 12
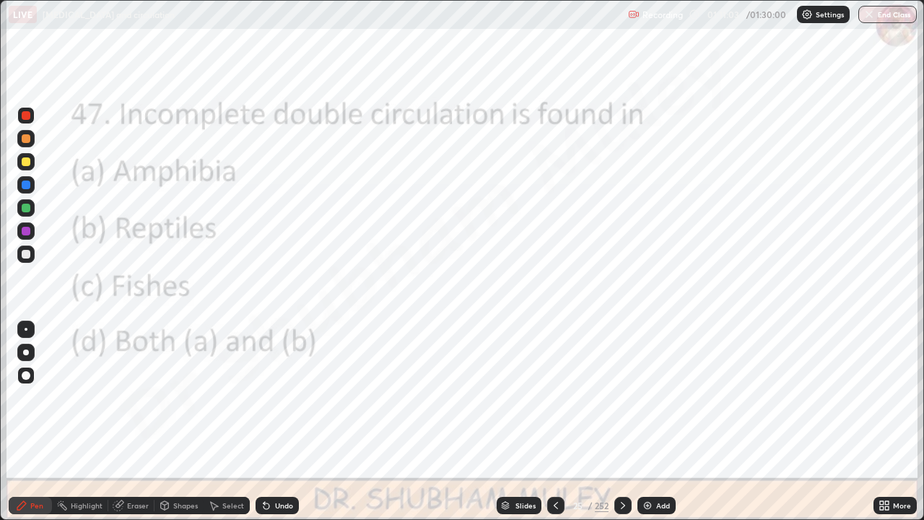
click at [621, 422] on icon at bounding box center [623, 505] width 12 height 12
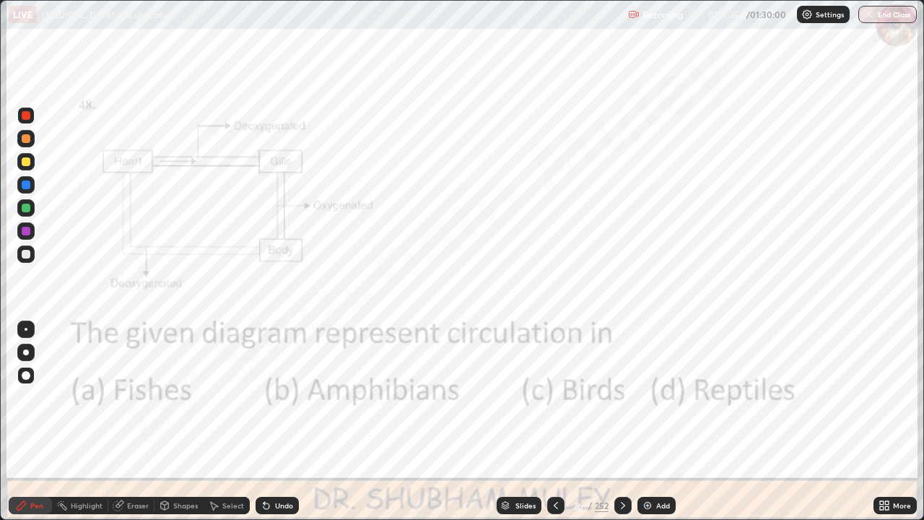
click at [619, 422] on icon at bounding box center [623, 505] width 12 height 12
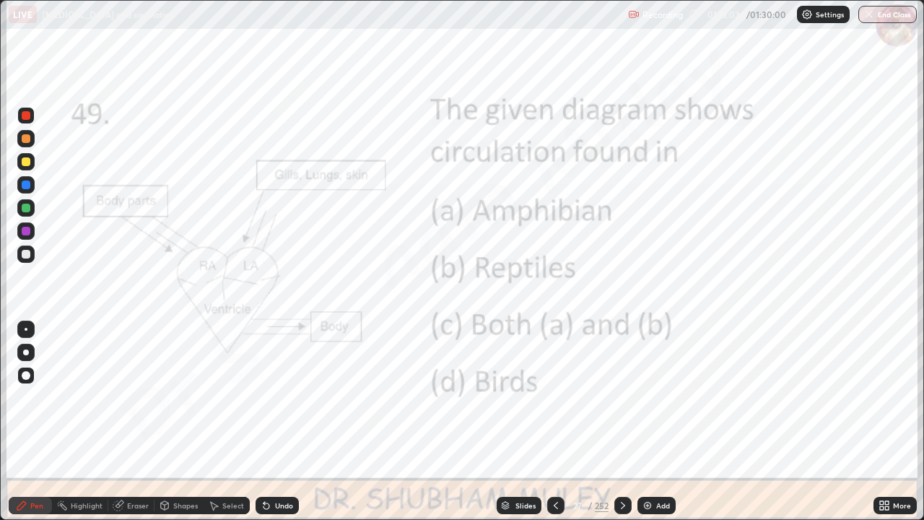
click at [619, 422] on icon at bounding box center [623, 505] width 12 height 12
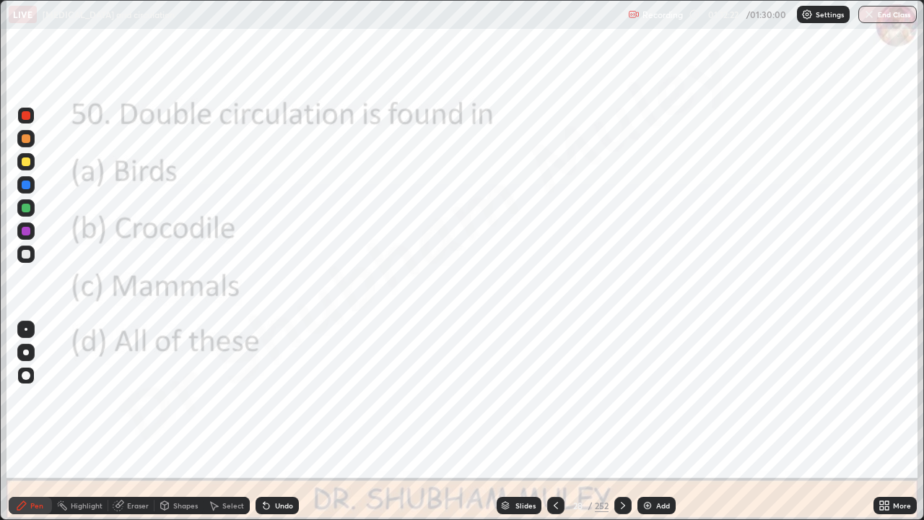
click at [623, 422] on icon at bounding box center [623, 505] width 12 height 12
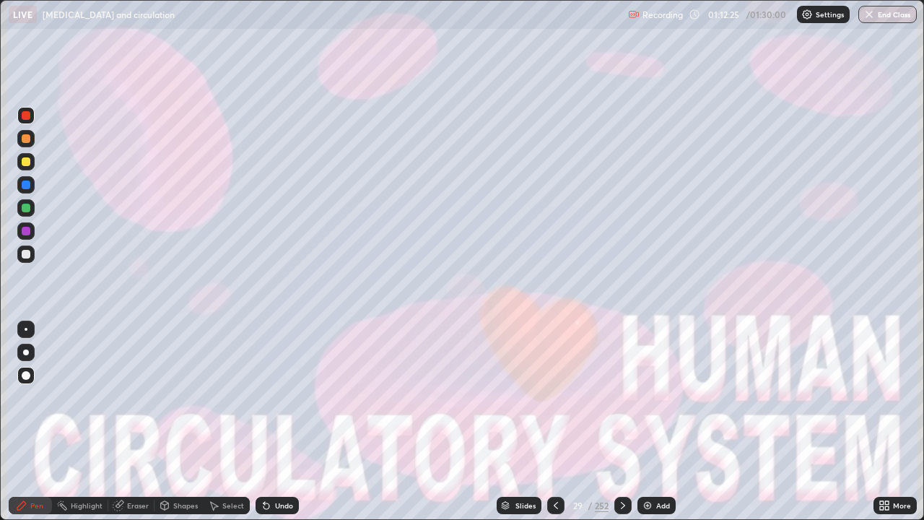
click at [515, 422] on div "Slides" at bounding box center [519, 505] width 45 height 17
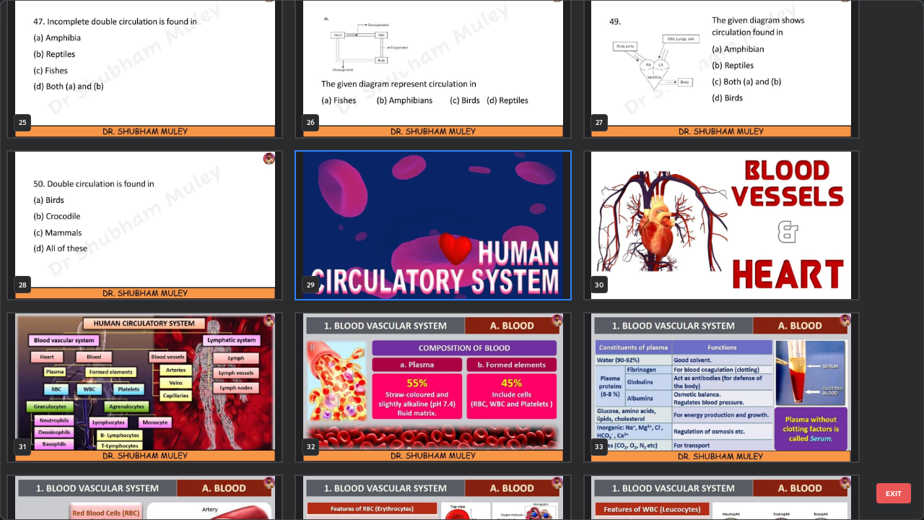
scroll to position [1287, 0]
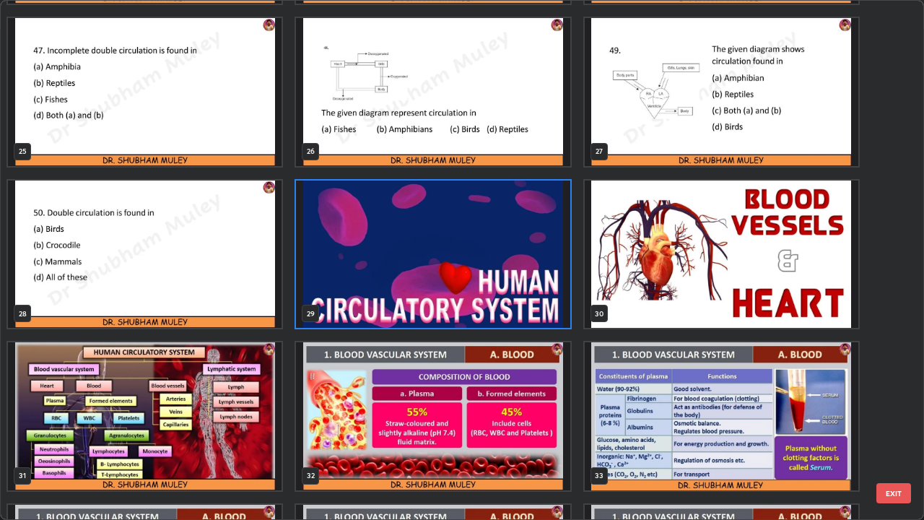
click at [256, 305] on img "grid" at bounding box center [145, 254] width 274 height 148
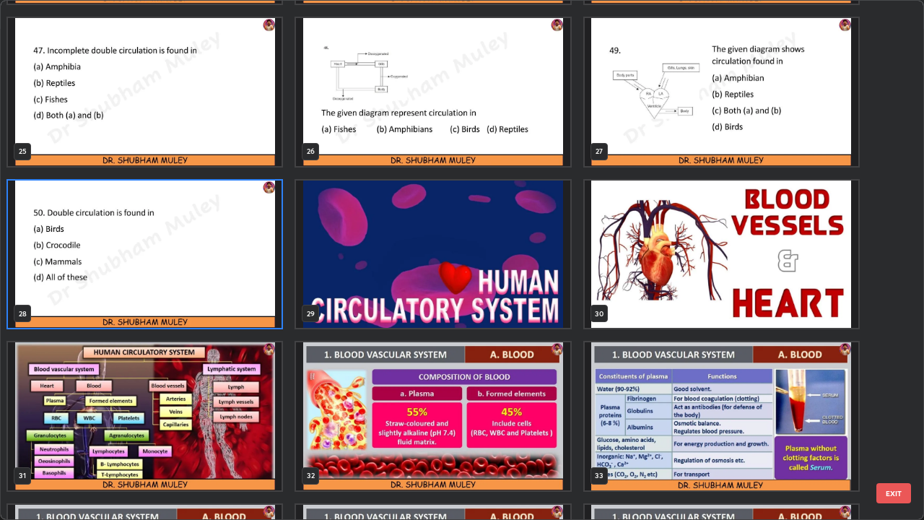
click at [235, 292] on img "grid" at bounding box center [145, 254] width 274 height 148
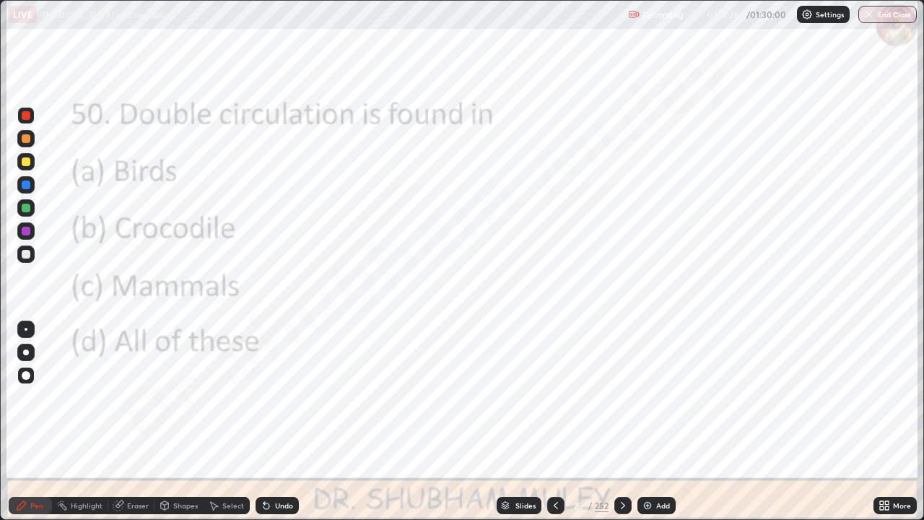
click at [239, 290] on img "grid" at bounding box center [145, 254] width 274 height 148
click at [555, 422] on icon at bounding box center [556, 505] width 4 height 7
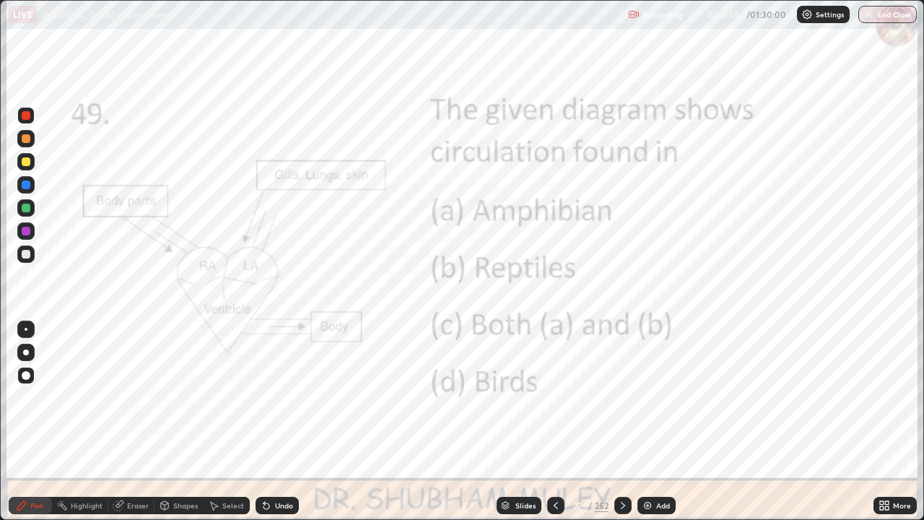
click at [518, 422] on div "Slides" at bounding box center [525, 505] width 20 height 7
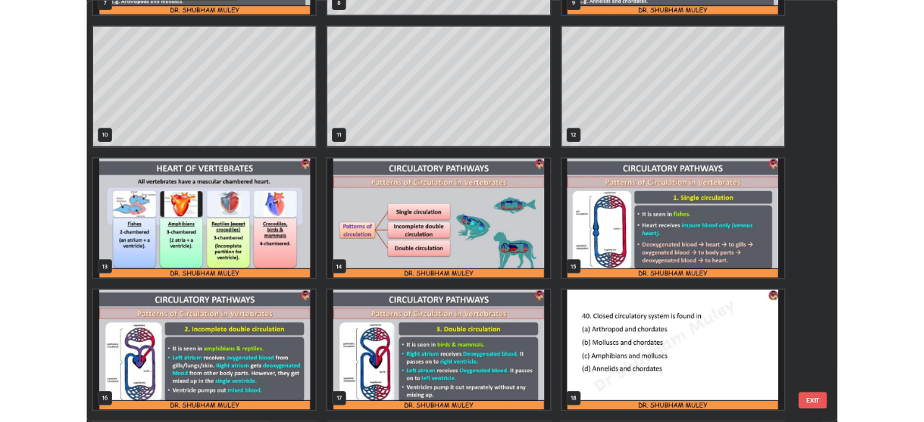
scroll to position [461, 0]
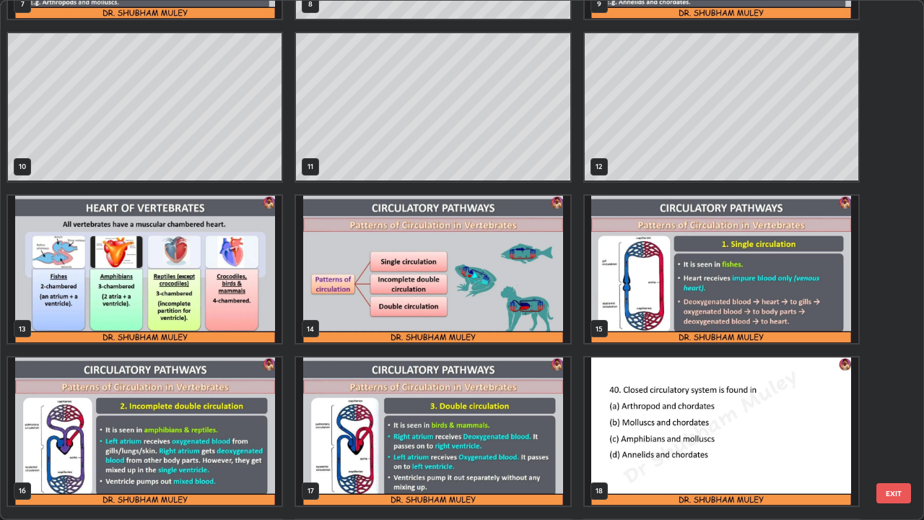
click at [644, 422] on img "grid" at bounding box center [722, 431] width 274 height 148
click at [652, 418] on img "grid" at bounding box center [722, 431] width 274 height 148
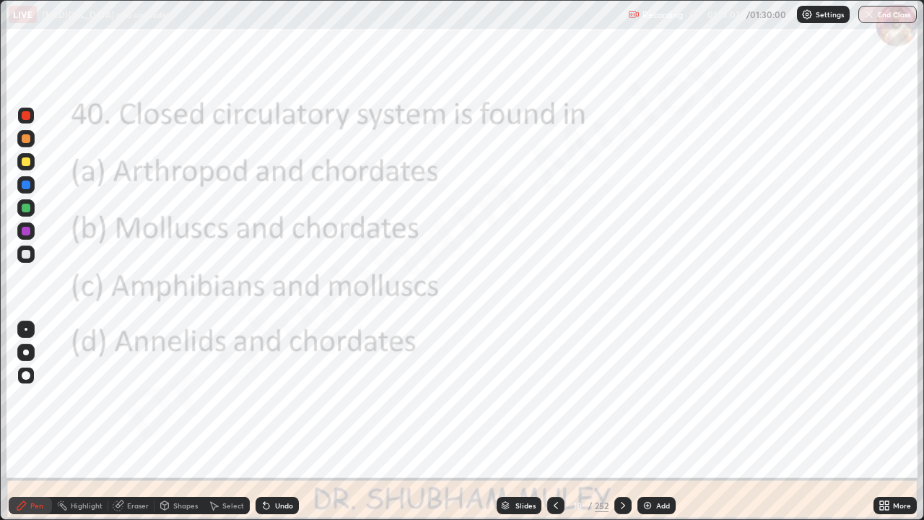
click at [861, 14] on button "End Class" at bounding box center [887, 14] width 58 height 17
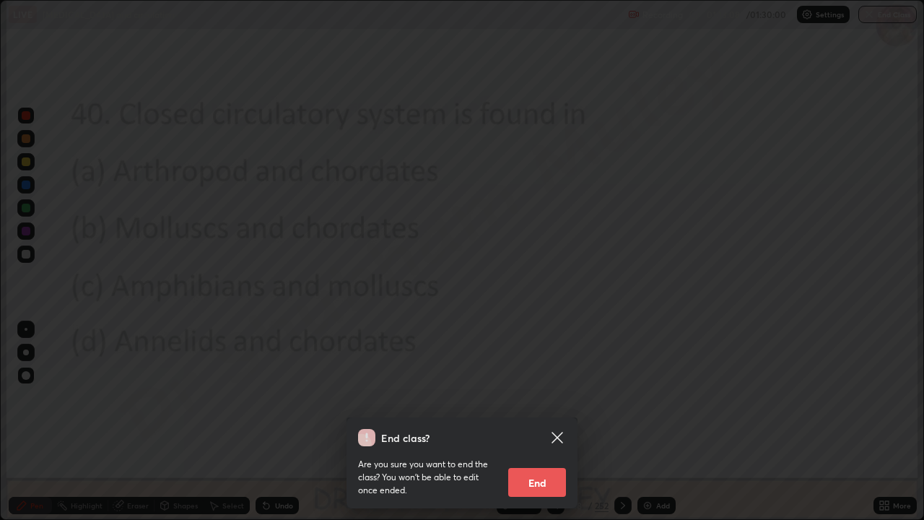
click at [541, 422] on button "End" at bounding box center [537, 482] width 58 height 29
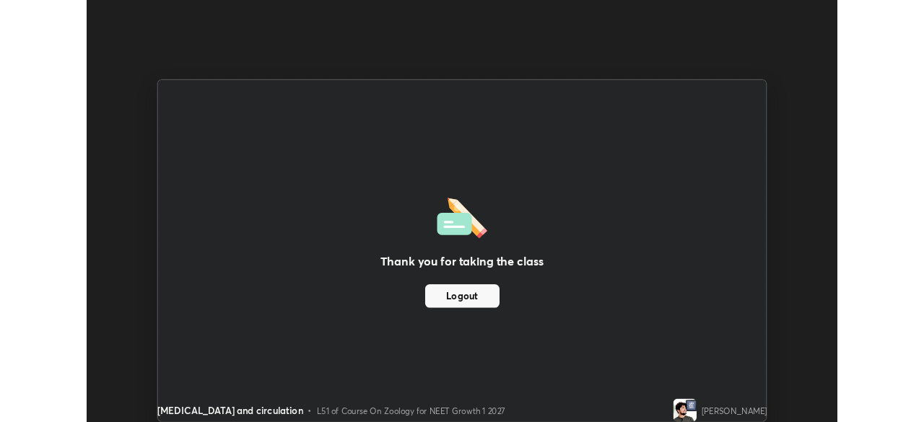
scroll to position [71757, 71256]
